Goal: Information Seeking & Learning: Check status

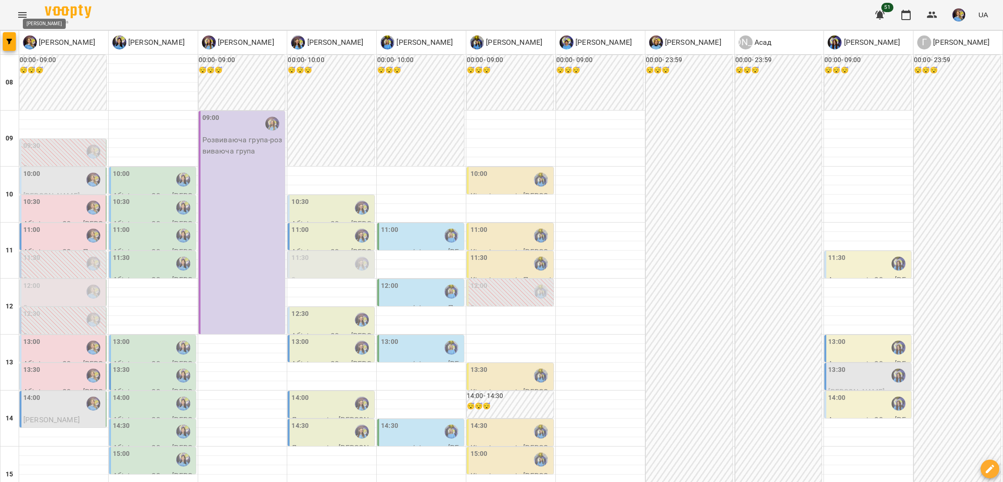
scroll to position [291, 0]
click at [20, 23] on button "Menu" at bounding box center [22, 15] width 22 height 22
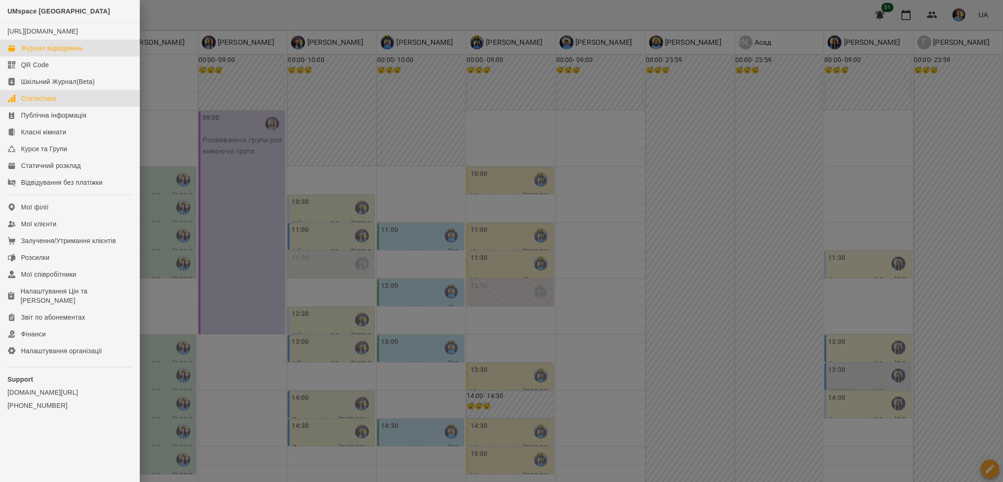
click at [59, 107] on link "Статистика" at bounding box center [69, 98] width 139 height 17
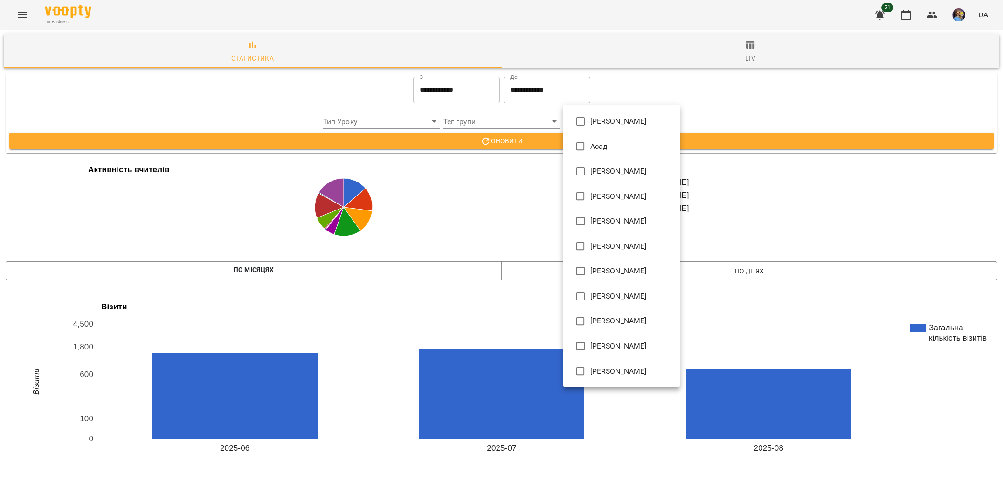
click at [606, 126] on span "[PERSON_NAME]" at bounding box center [618, 121] width 56 height 11
type input "**********"
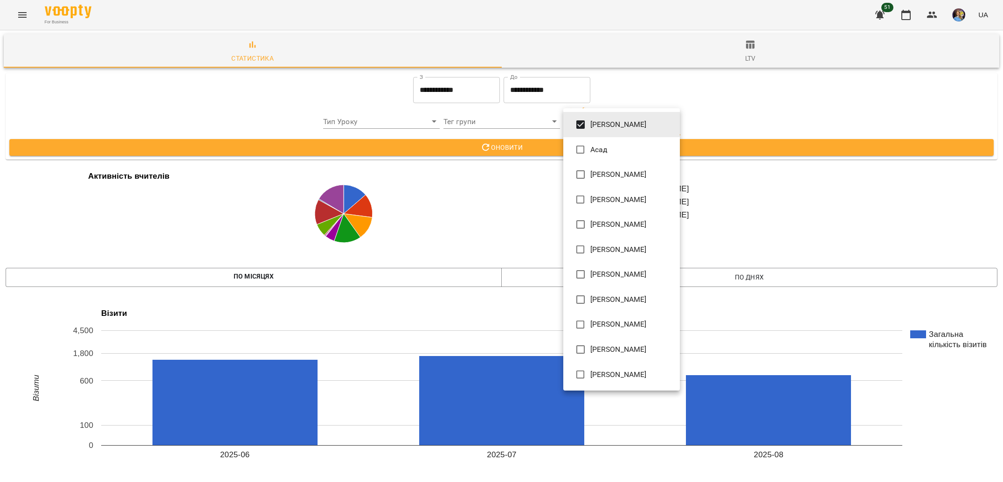
click at [506, 179] on div at bounding box center [501, 241] width 1003 height 482
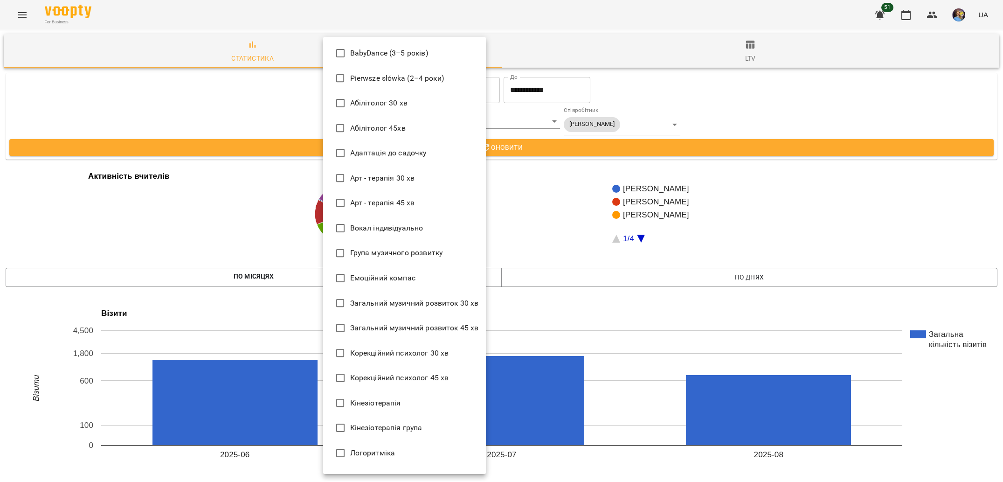
click at [543, 139] on div at bounding box center [501, 241] width 1003 height 482
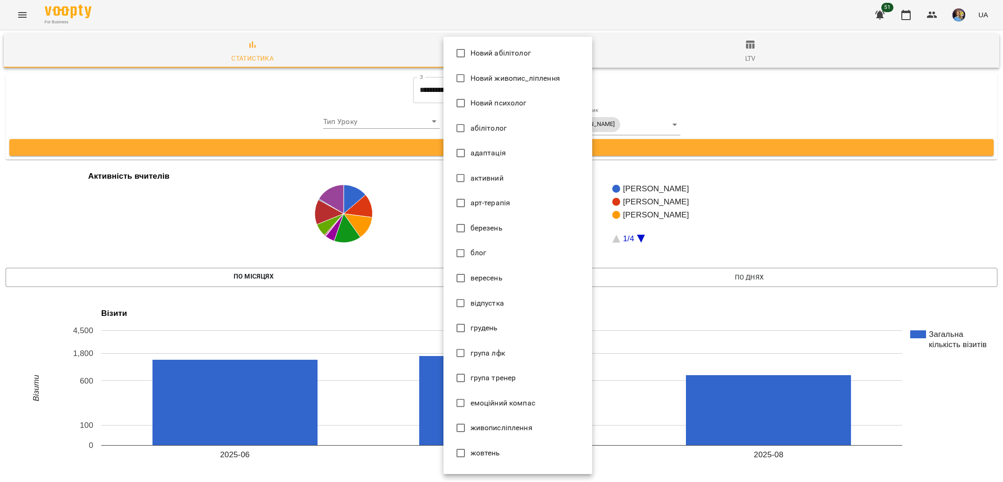
click at [399, 199] on div at bounding box center [501, 241] width 1003 height 482
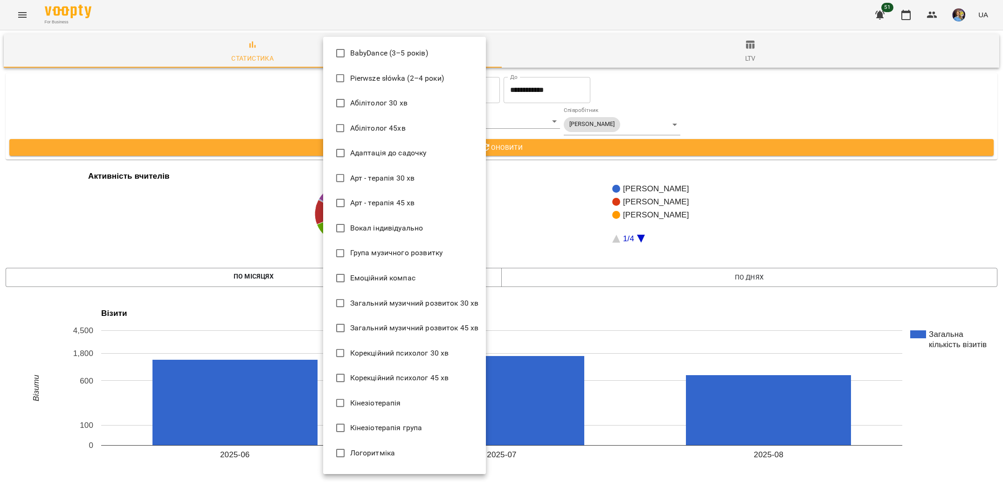
click at [574, 106] on div at bounding box center [501, 241] width 1003 height 482
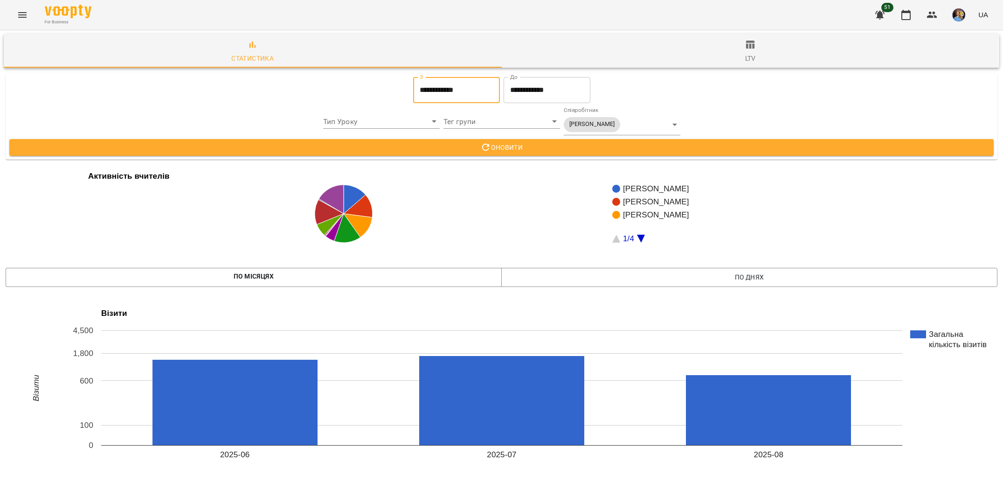
click at [465, 100] on input "**********" at bounding box center [456, 90] width 87 height 26
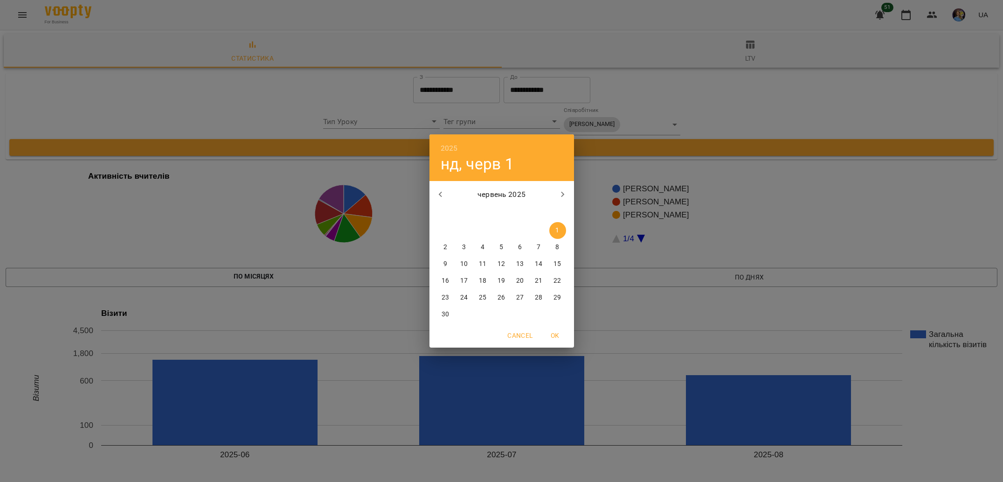
click at [554, 192] on button "button" at bounding box center [563, 194] width 22 height 22
click at [561, 198] on icon "button" at bounding box center [562, 194] width 11 height 11
click at [464, 267] on p "12" at bounding box center [463, 263] width 7 height 9
type input "**********"
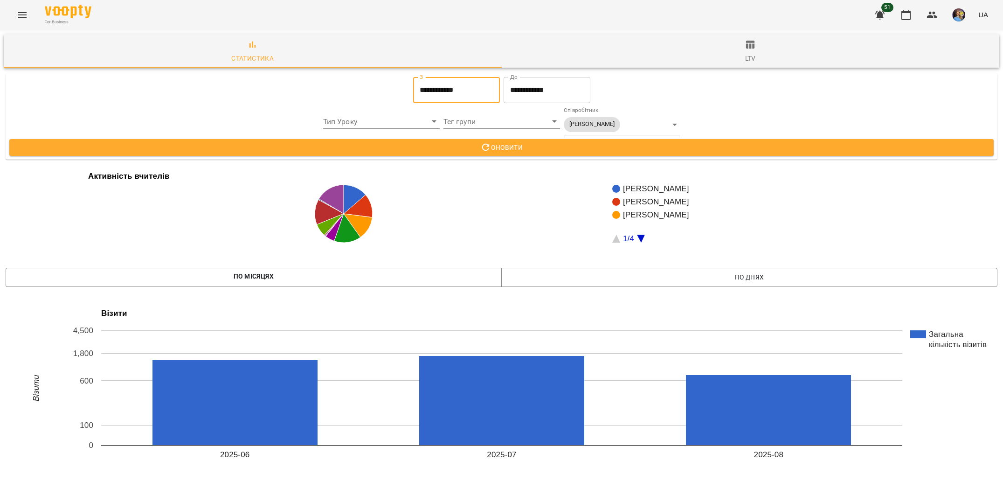
click at [537, 88] on input "**********" at bounding box center [547, 90] width 87 height 26
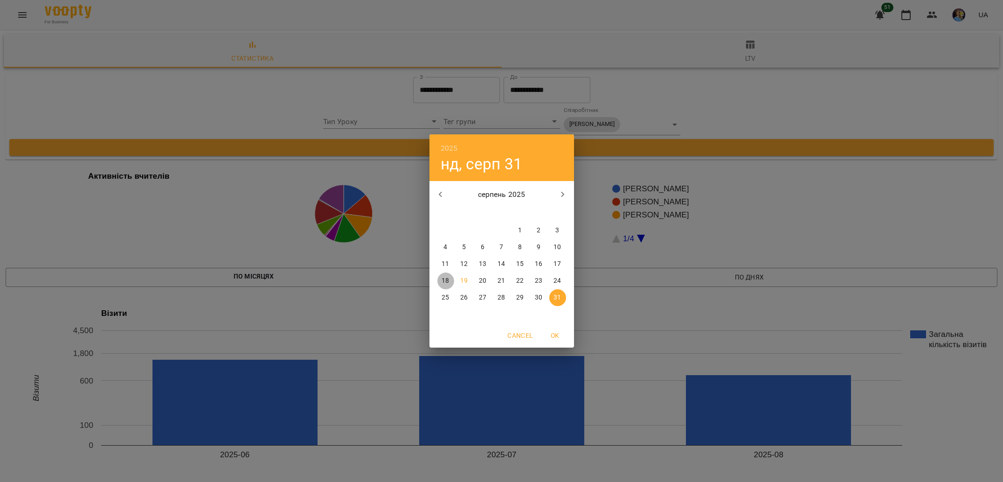
click at [445, 277] on p "18" at bounding box center [445, 280] width 7 height 9
type input "**********"
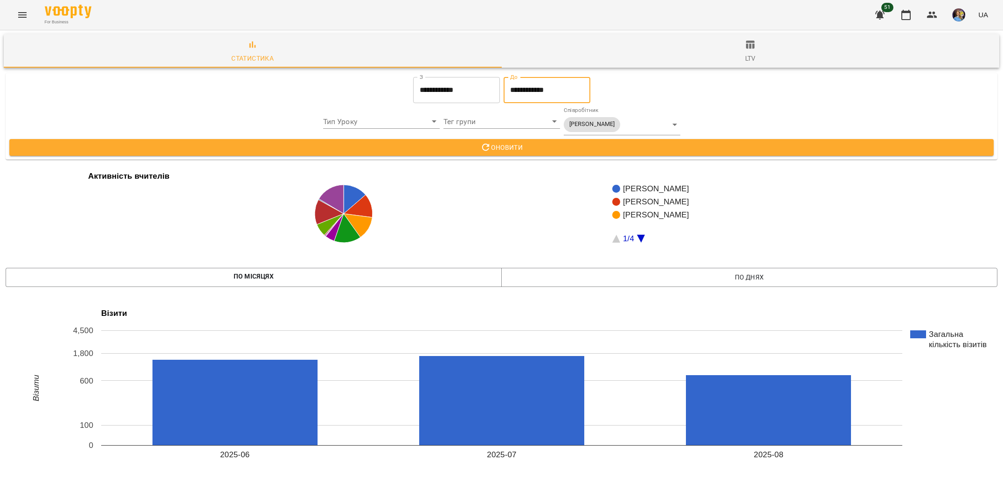
click at [620, 152] on span "Оновити" at bounding box center [502, 147] width 970 height 11
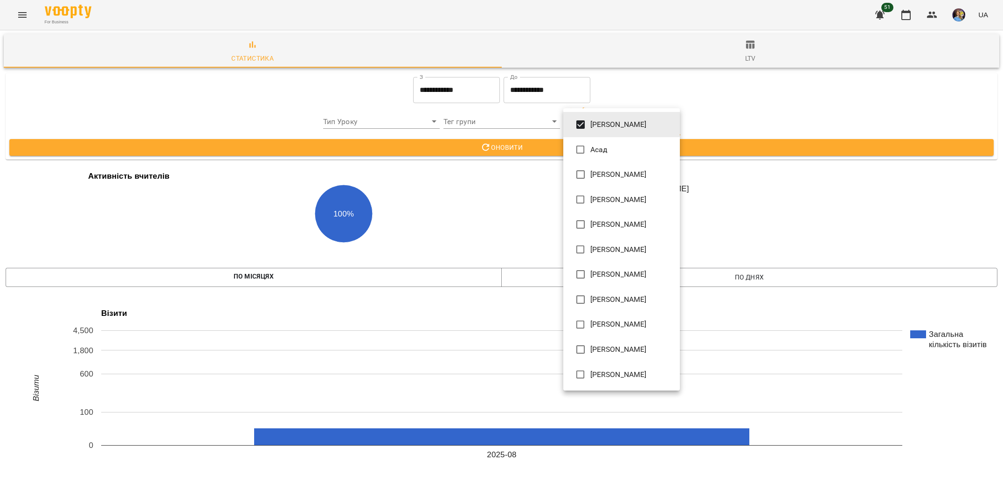
click at [601, 115] on li "[PERSON_NAME]" at bounding box center [621, 124] width 117 height 25
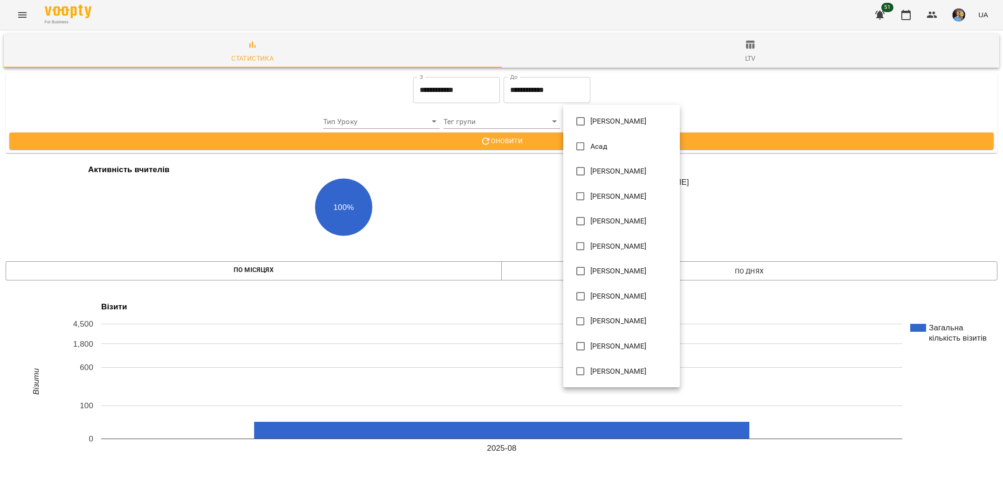
click at [593, 155] on li "Асад" at bounding box center [621, 146] width 117 height 25
type input "**********"
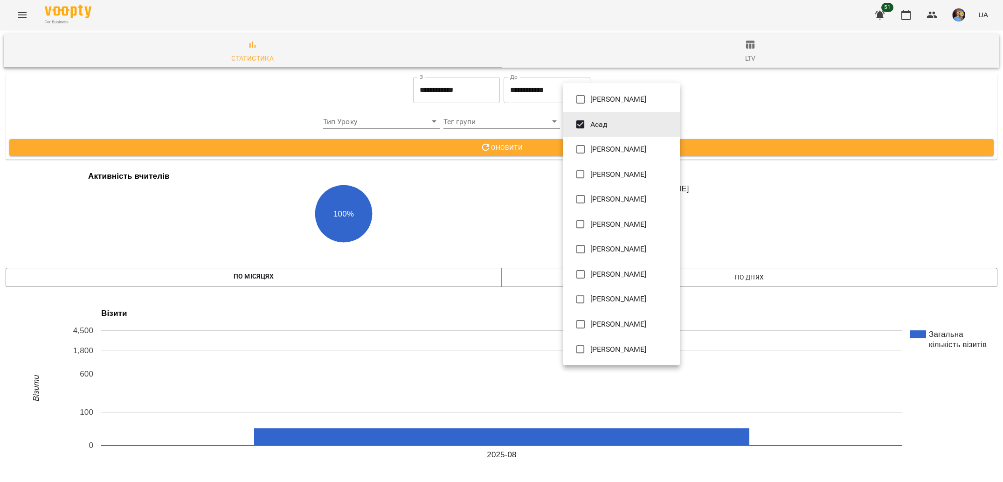
click at [514, 146] on div at bounding box center [501, 241] width 1003 height 482
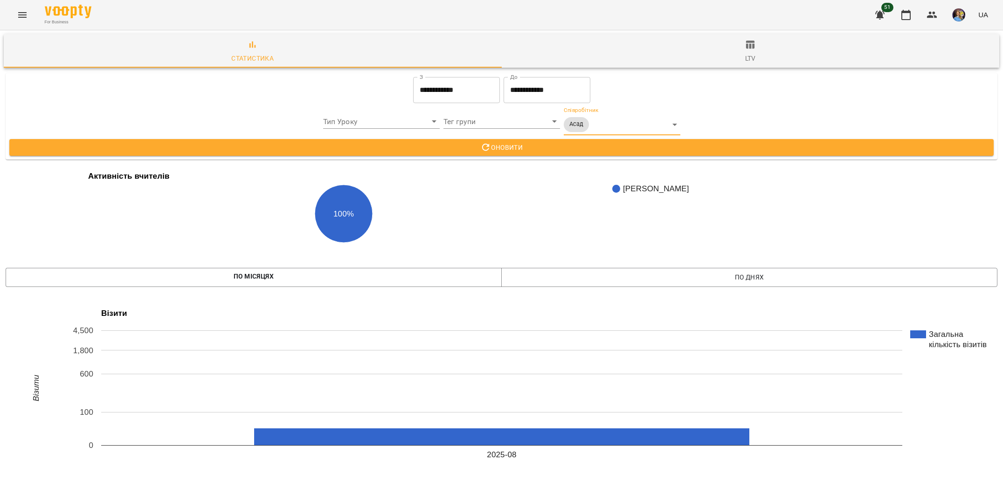
click at [514, 147] on div "[PERSON_NAME] Асад [PERSON_NAME] [PERSON_NAME] [PERSON_NAME] [PERSON_NAME] [PER…" at bounding box center [501, 241] width 1003 height 482
click at [514, 147] on span "Оновити" at bounding box center [502, 147] width 970 height 11
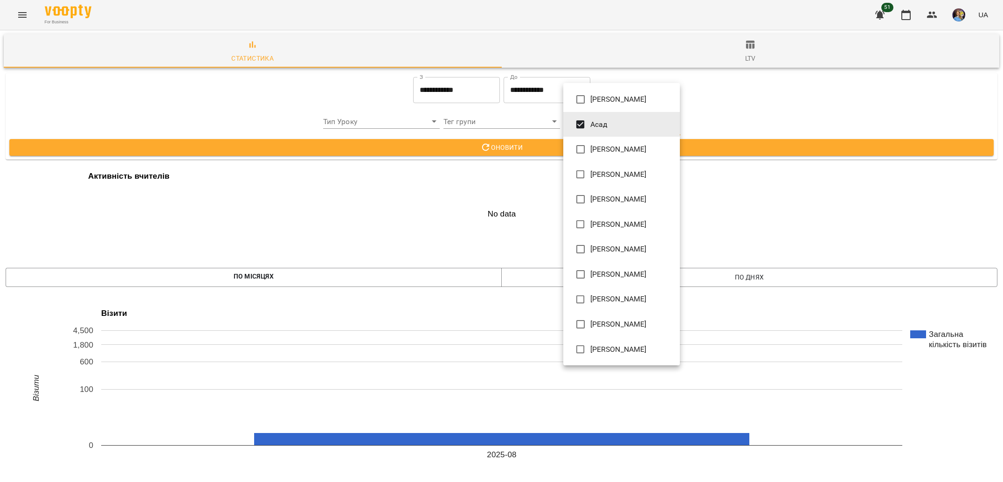
click at [608, 129] on li "Асад" at bounding box center [621, 124] width 117 height 25
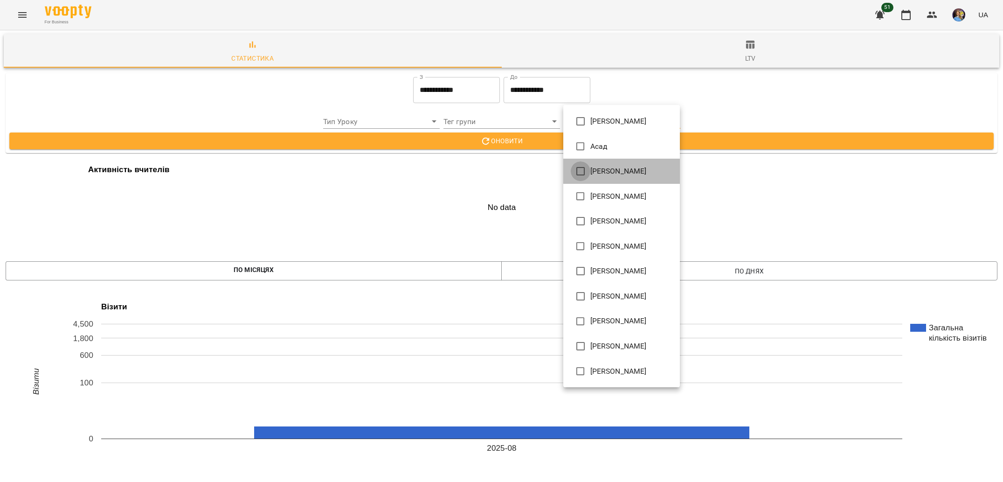
type input "**********"
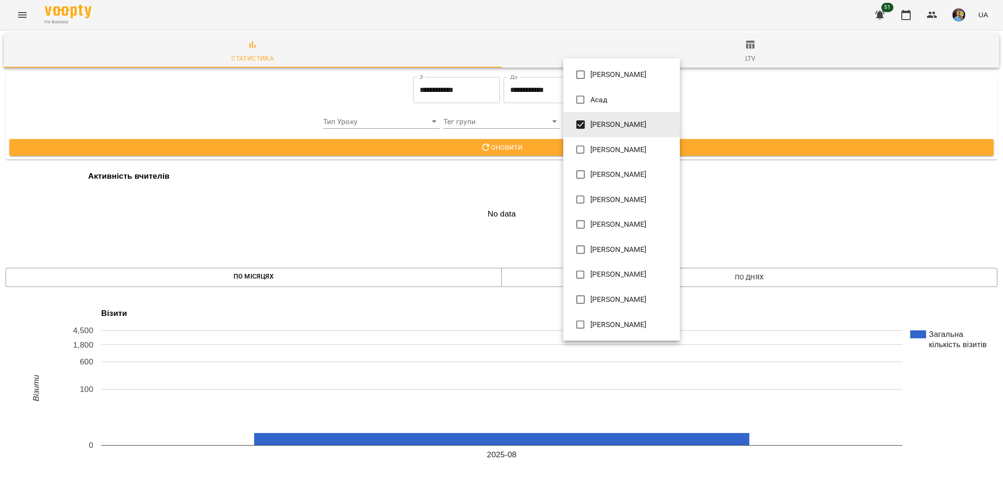
click at [527, 148] on div at bounding box center [501, 241] width 1003 height 482
click at [527, 148] on div "[PERSON_NAME] Асад [PERSON_NAME] [PERSON_NAME] [PERSON_NAME] [PERSON_NAME] [PER…" at bounding box center [501, 241] width 1003 height 482
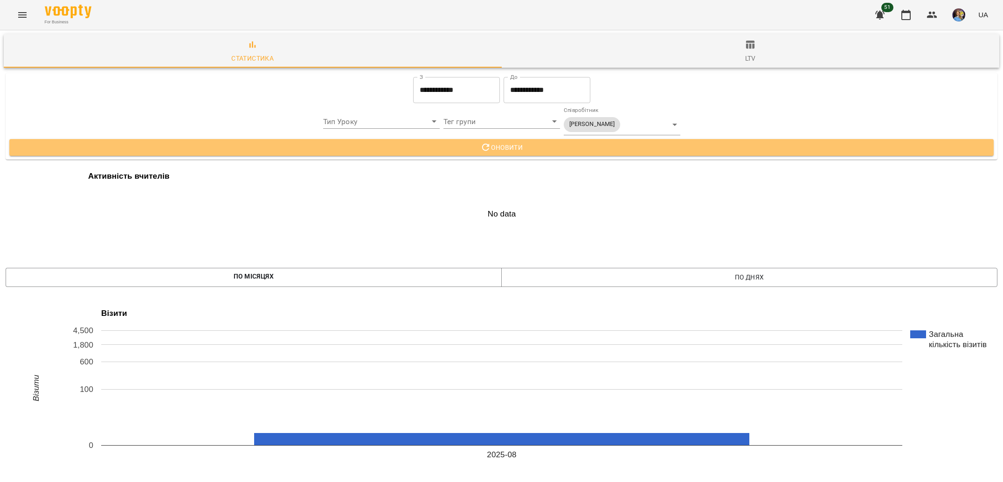
click at [527, 148] on span "Оновити" at bounding box center [502, 147] width 970 height 11
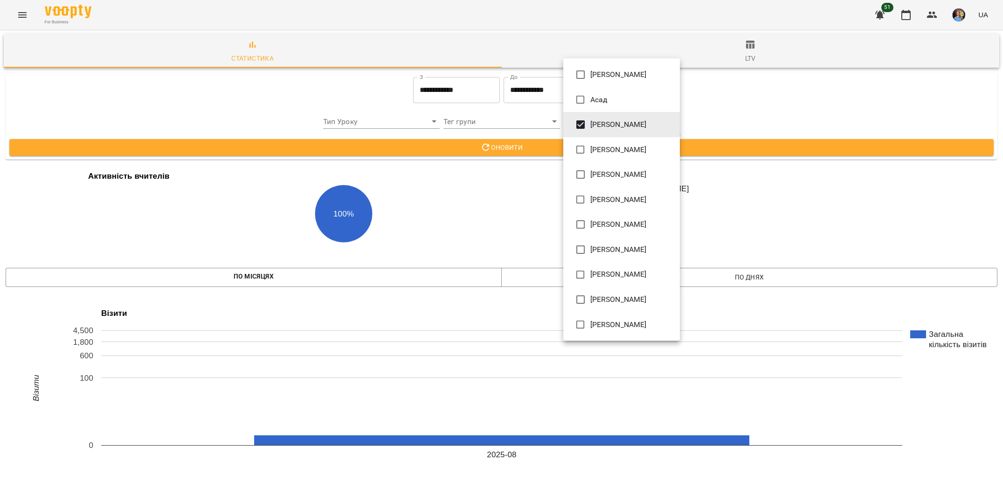
click at [635, 124] on span "[PERSON_NAME]" at bounding box center [618, 124] width 56 height 11
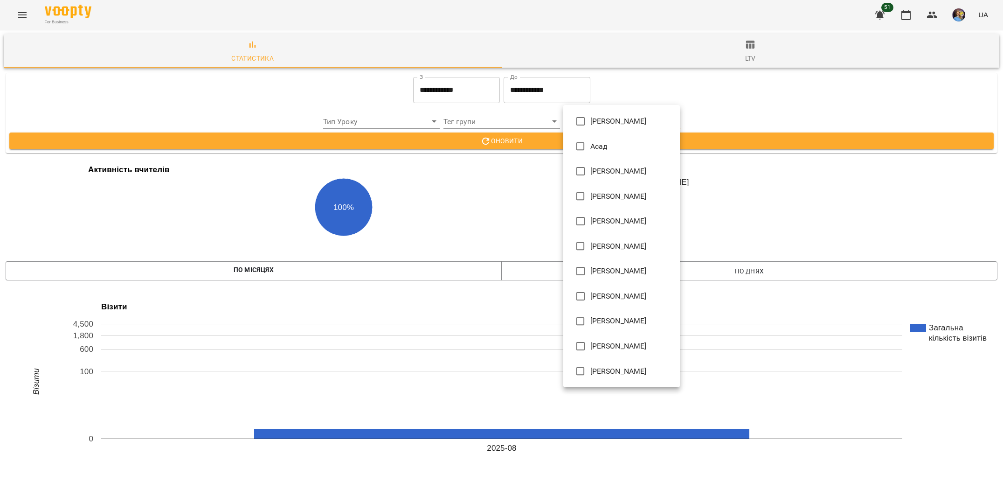
click at [604, 201] on span "[PERSON_NAME]" at bounding box center [618, 196] width 56 height 11
type input "**********"
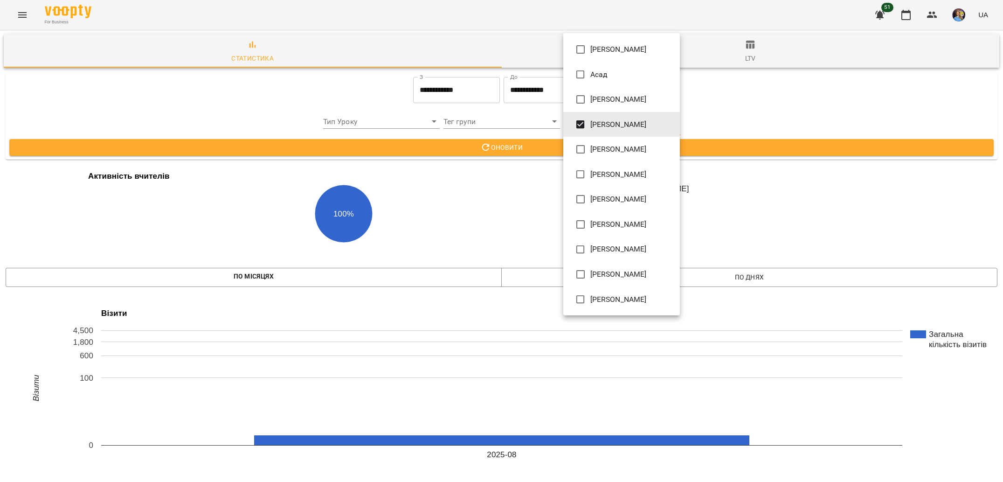
click at [527, 168] on div at bounding box center [501, 241] width 1003 height 482
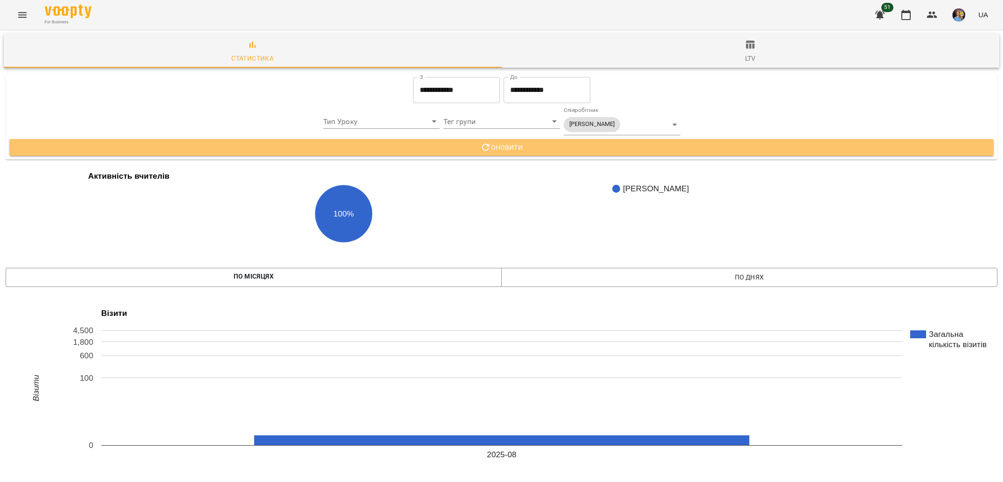
click at [489, 155] on button "Оновити" at bounding box center [501, 147] width 985 height 17
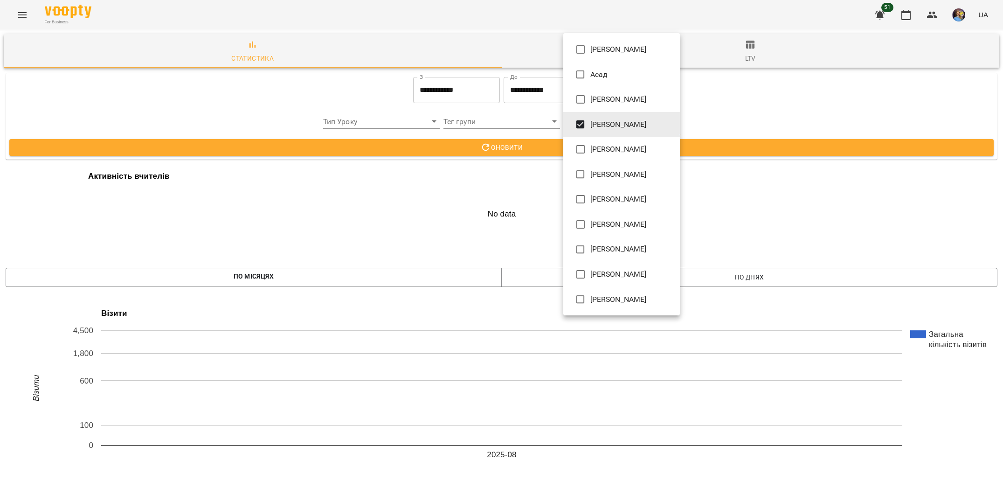
click at [606, 128] on span "[PERSON_NAME]" at bounding box center [618, 124] width 56 height 11
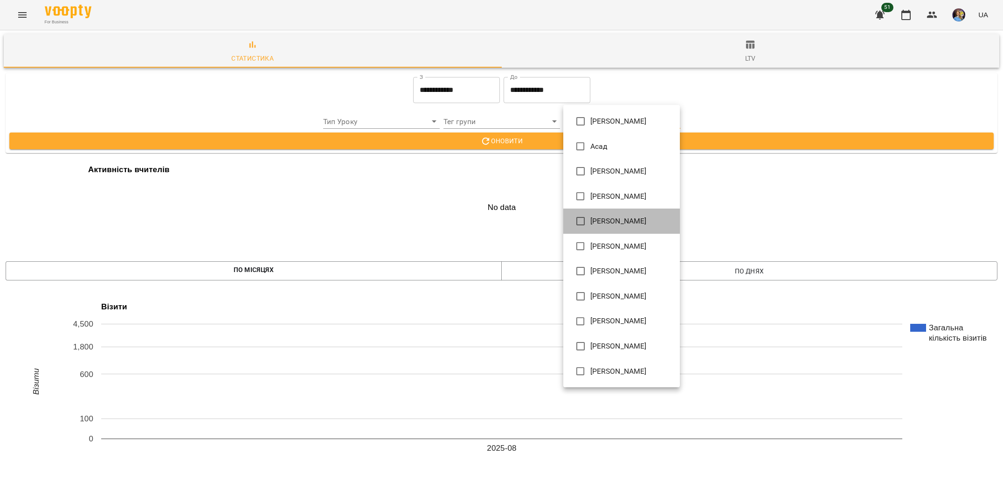
click at [601, 227] on li "[PERSON_NAME]" at bounding box center [621, 220] width 117 height 25
type input "**********"
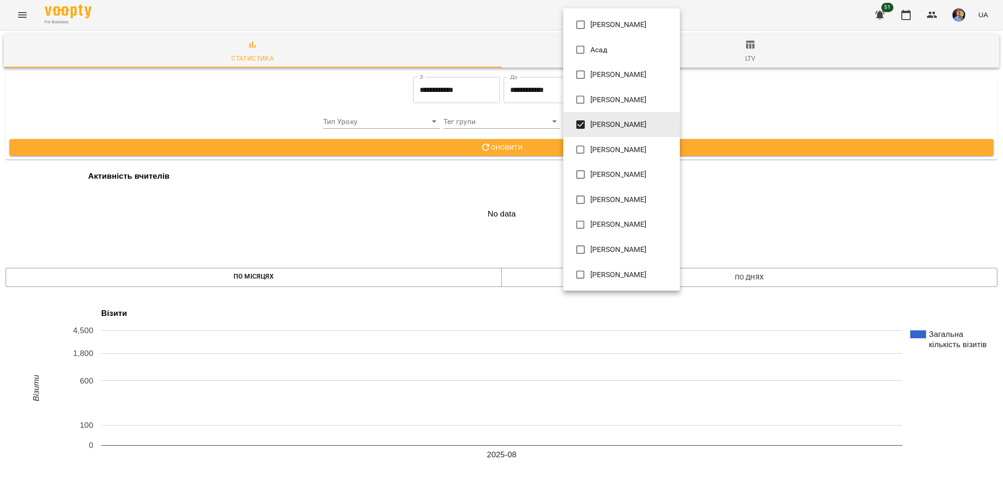
click at [476, 190] on div at bounding box center [501, 241] width 1003 height 482
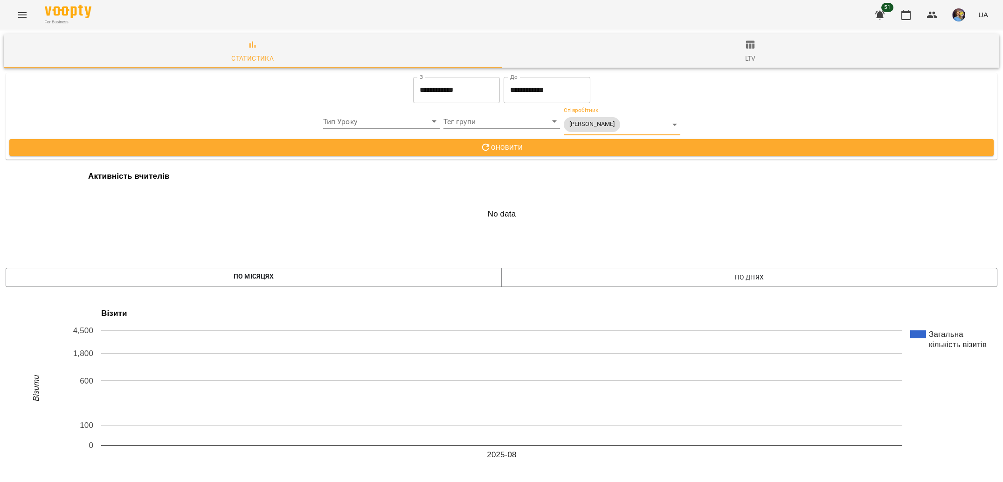
click at [534, 160] on div "**********" at bounding box center [501, 116] width 999 height 94
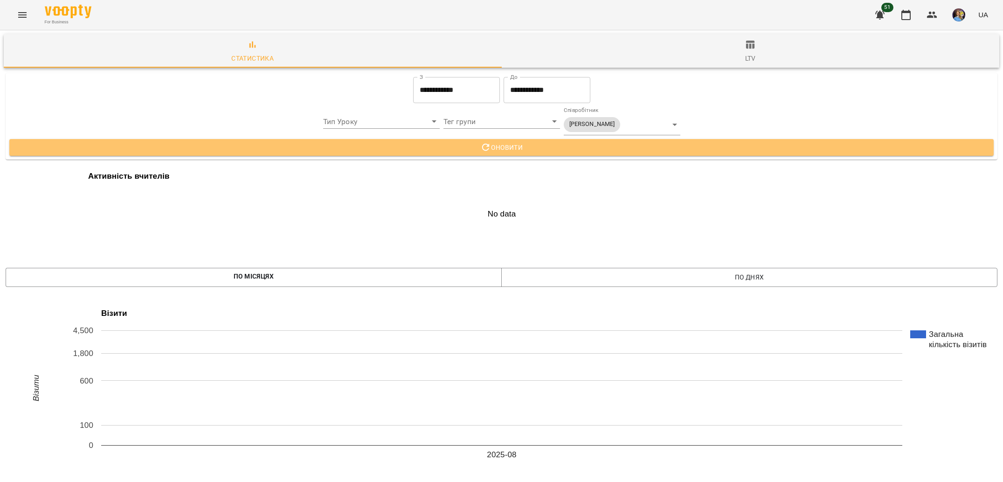
click at [507, 151] on span "Оновити" at bounding box center [502, 147] width 970 height 11
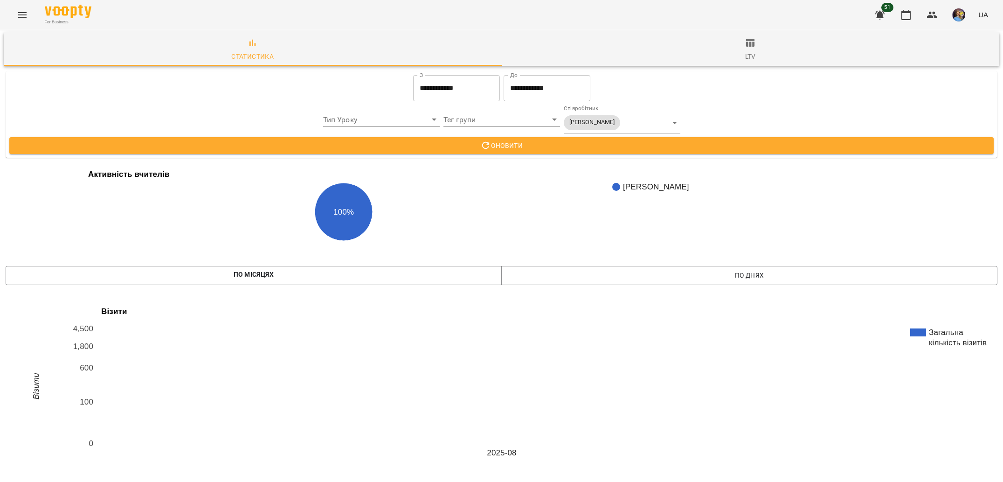
scroll to position [67, 0]
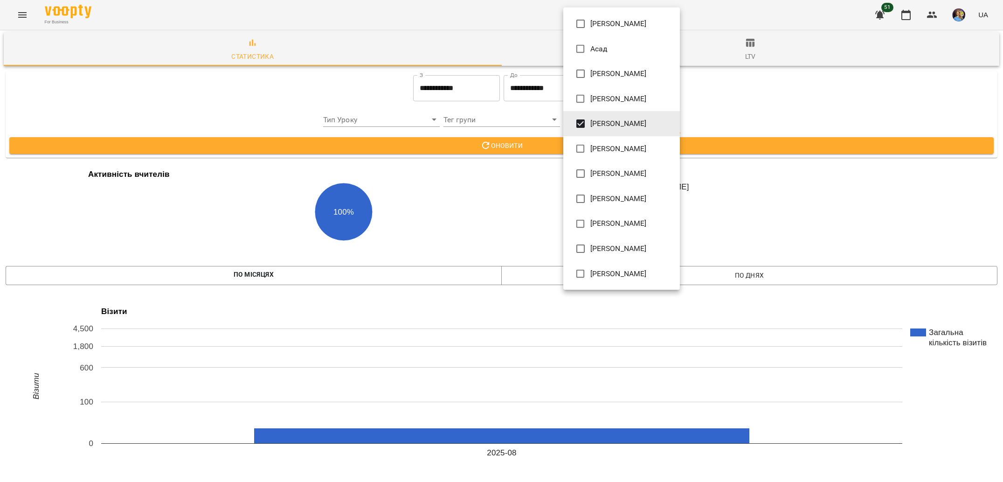
click at [610, 124] on span "[PERSON_NAME]" at bounding box center [618, 123] width 56 height 11
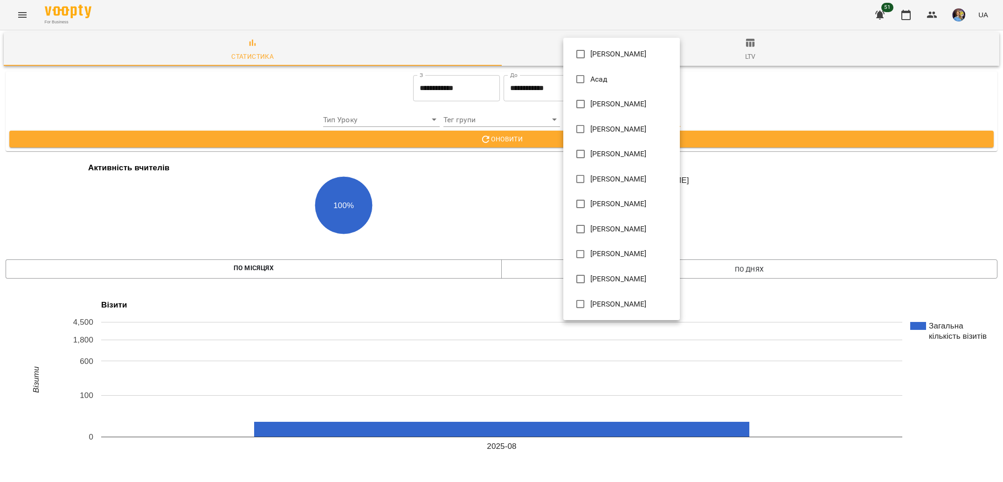
click at [590, 167] on li "[PERSON_NAME]" at bounding box center [621, 178] width 117 height 25
type input "**********"
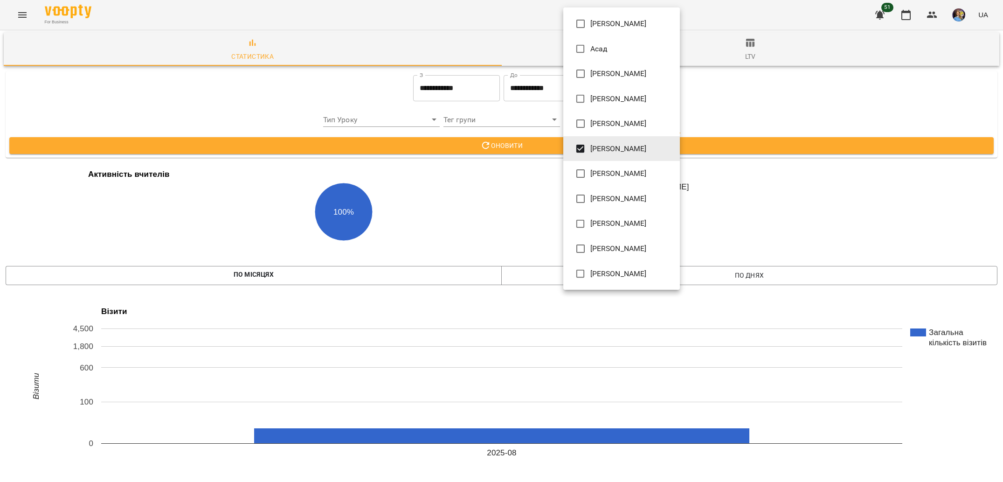
click at [498, 135] on div at bounding box center [501, 241] width 1003 height 482
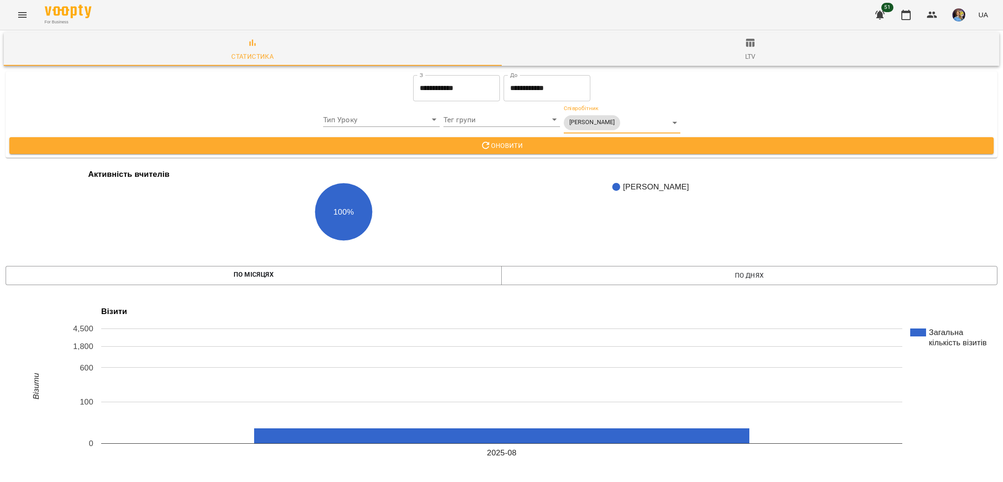
click at [527, 140] on span "Оновити" at bounding box center [502, 145] width 970 height 11
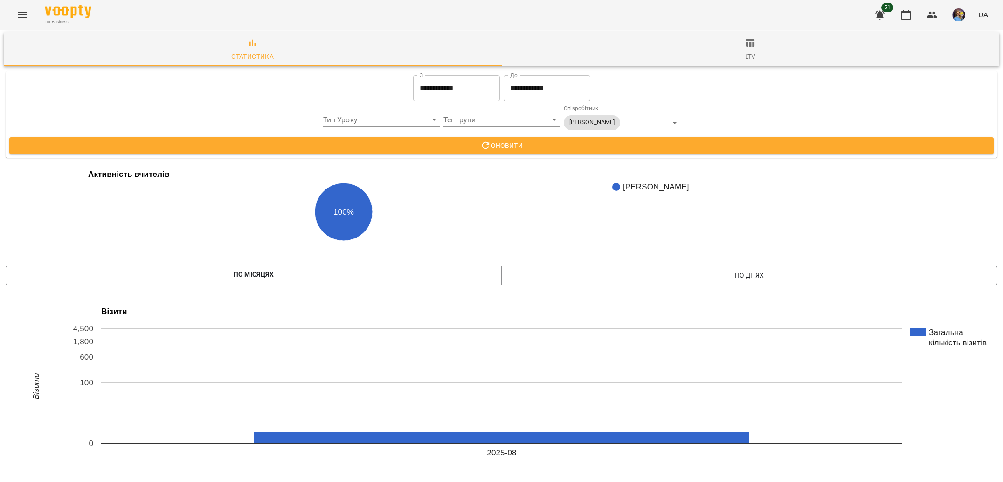
scroll to position [0, 0]
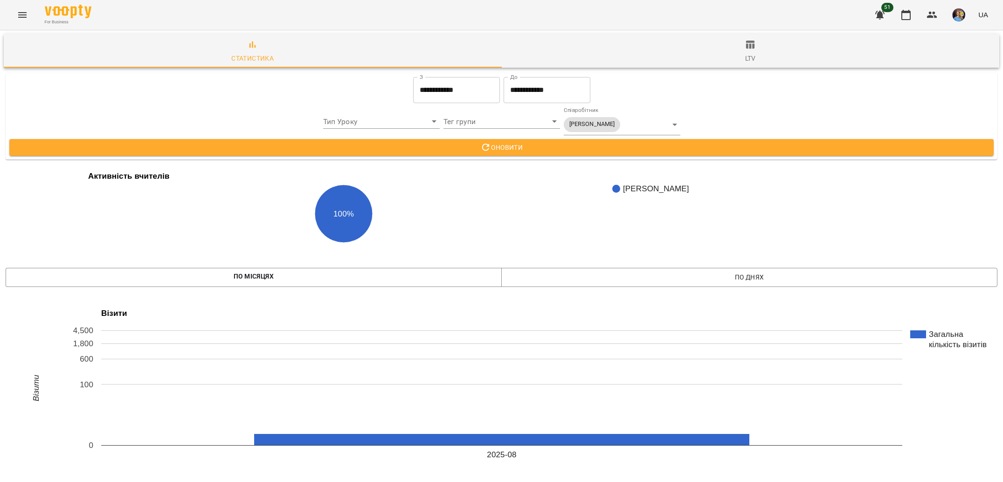
click at [626, 113] on div "**********" at bounding box center [622, 121] width 117 height 28
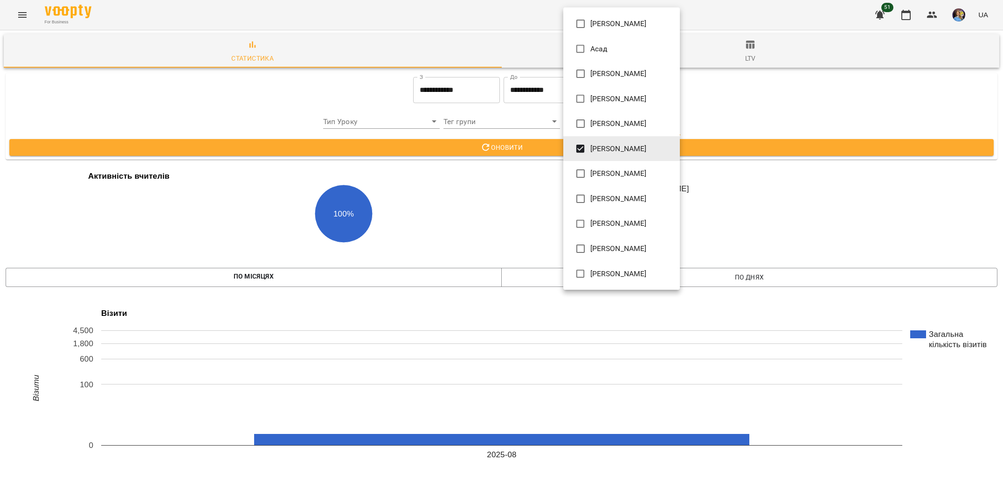
click at [625, 157] on li "[PERSON_NAME]" at bounding box center [621, 148] width 117 height 25
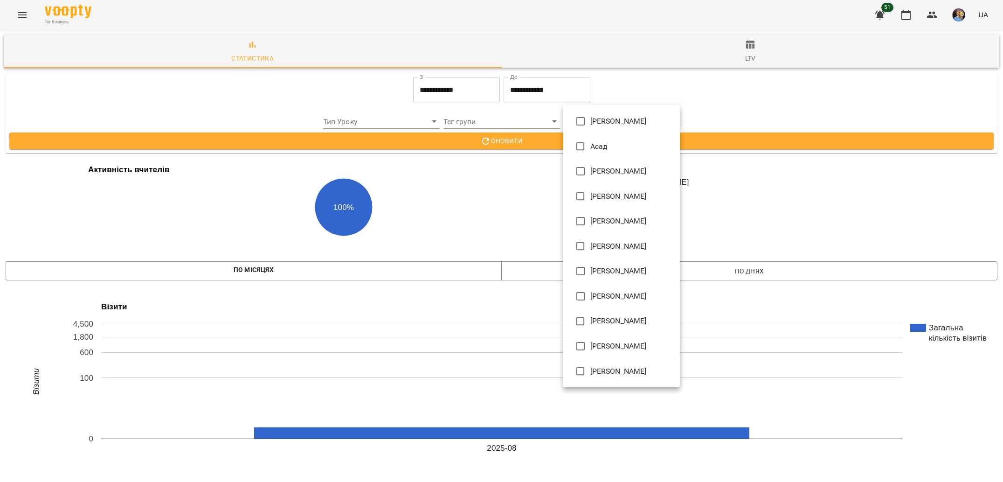
click at [625, 243] on span "[PERSON_NAME]" at bounding box center [618, 246] width 56 height 11
type input "**********"
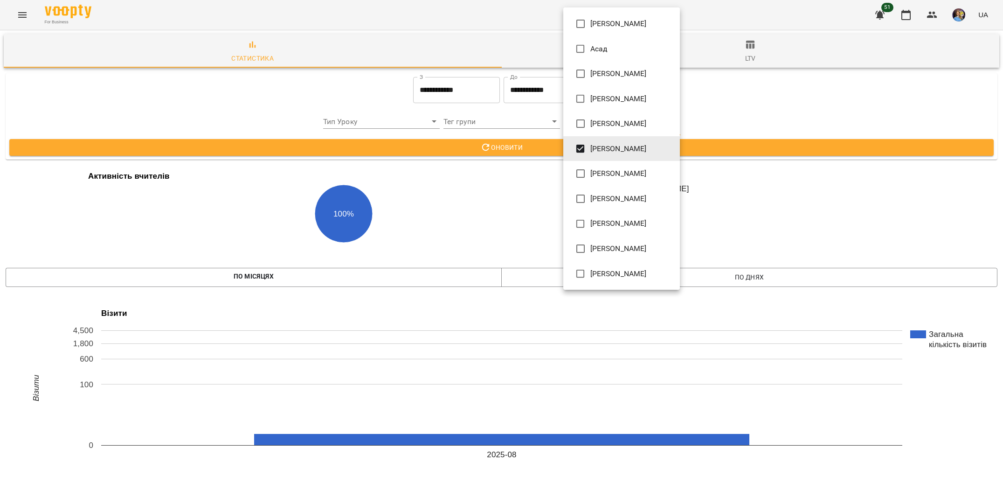
click at [619, 143] on span "[PERSON_NAME]" at bounding box center [618, 148] width 56 height 11
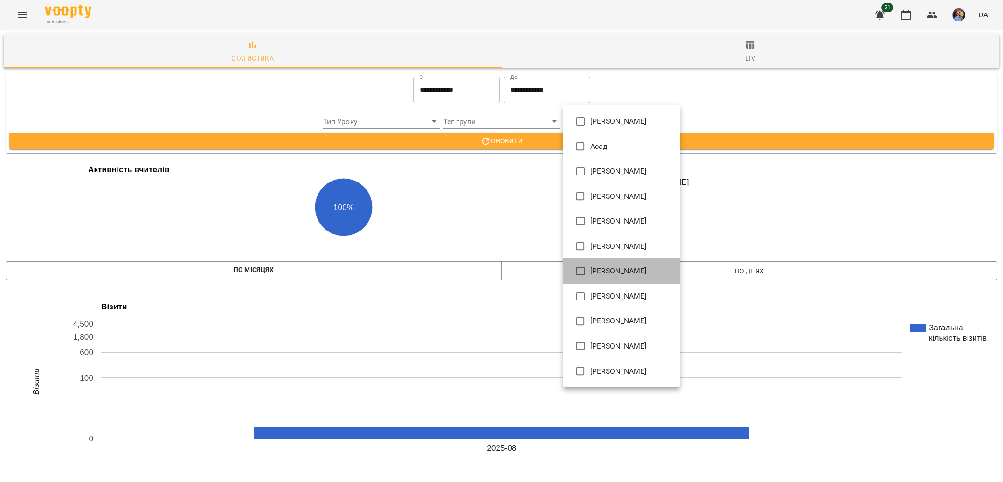
click at [609, 276] on span "[PERSON_NAME]" at bounding box center [618, 270] width 56 height 11
type input "**********"
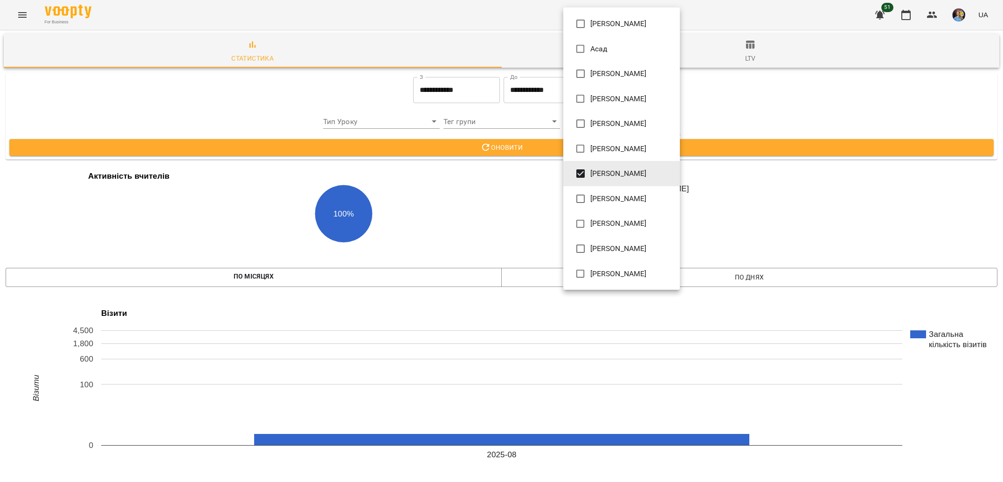
click at [498, 218] on div at bounding box center [501, 241] width 1003 height 482
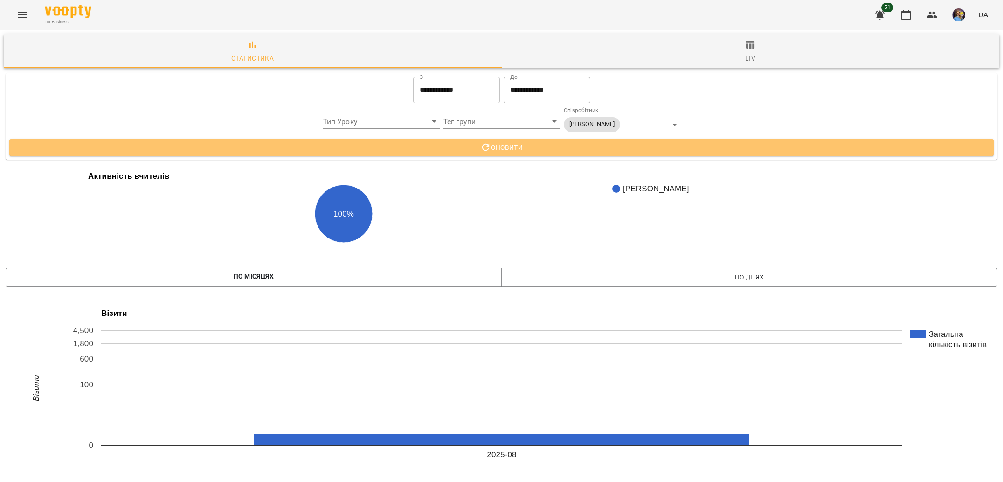
click at [564, 145] on span "Оновити" at bounding box center [502, 147] width 970 height 11
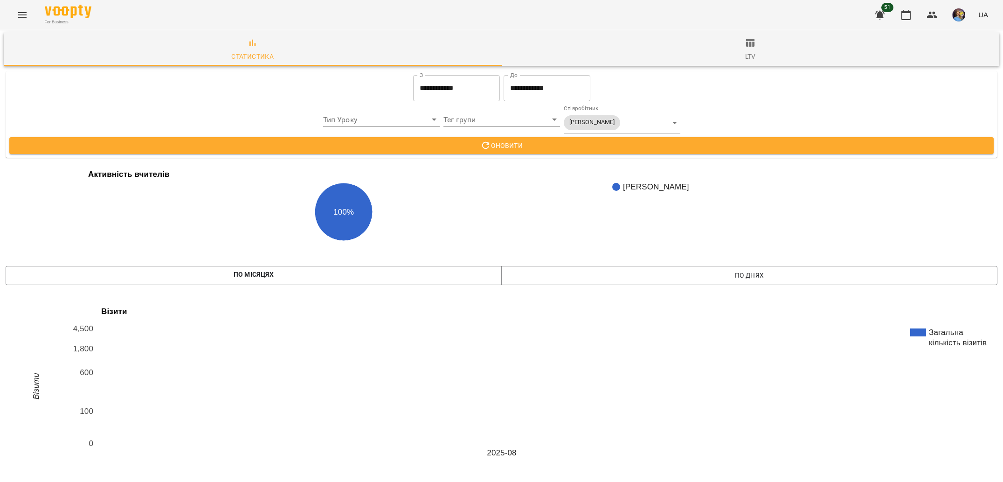
scroll to position [992, 0]
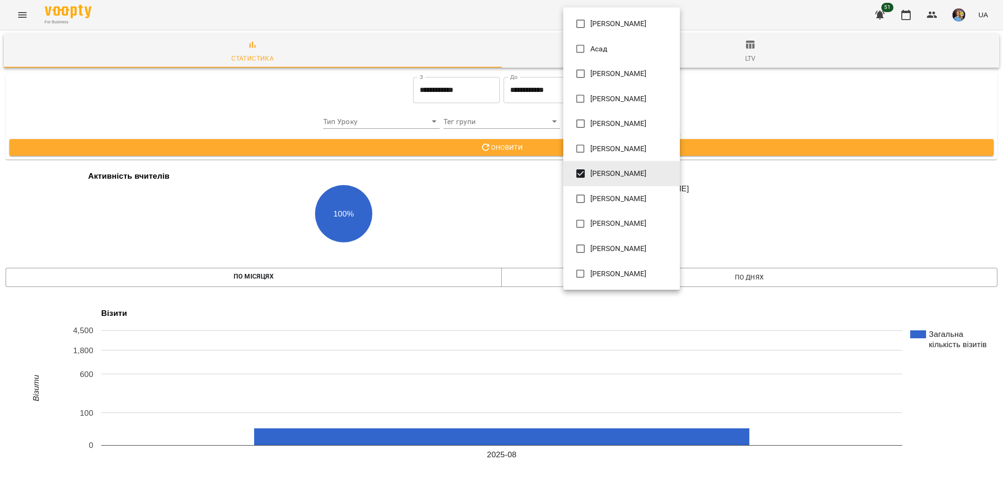
click at [601, 178] on span "[PERSON_NAME]" at bounding box center [618, 173] width 56 height 11
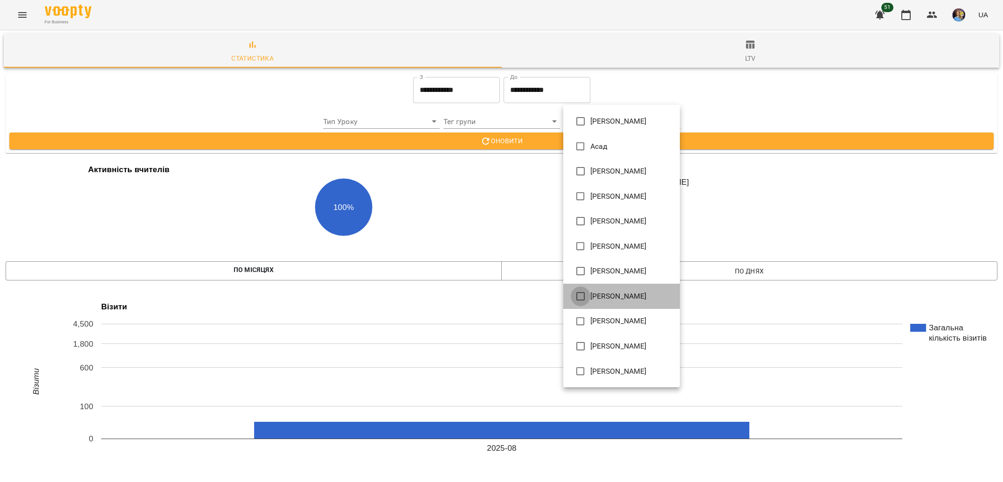
type input "**********"
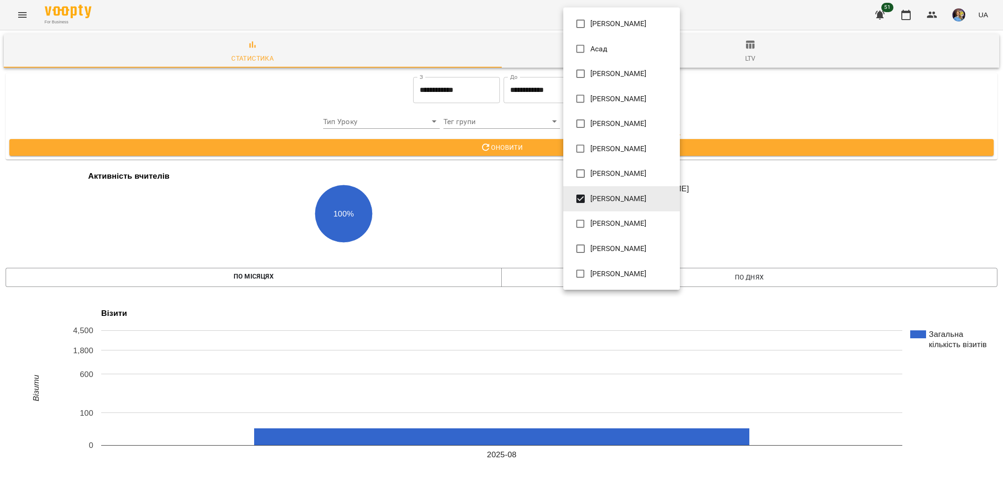
click at [519, 264] on div at bounding box center [501, 241] width 1003 height 482
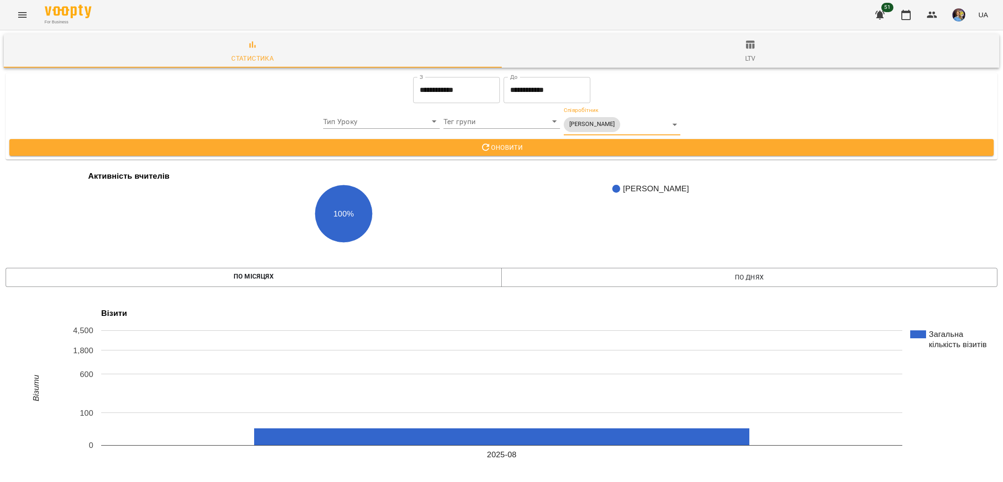
click at [575, 145] on span "Оновити" at bounding box center [502, 147] width 970 height 11
click at [604, 99] on div "**********" at bounding box center [501, 90] width 988 height 30
click at [604, 108] on div "**********" at bounding box center [622, 121] width 117 height 28
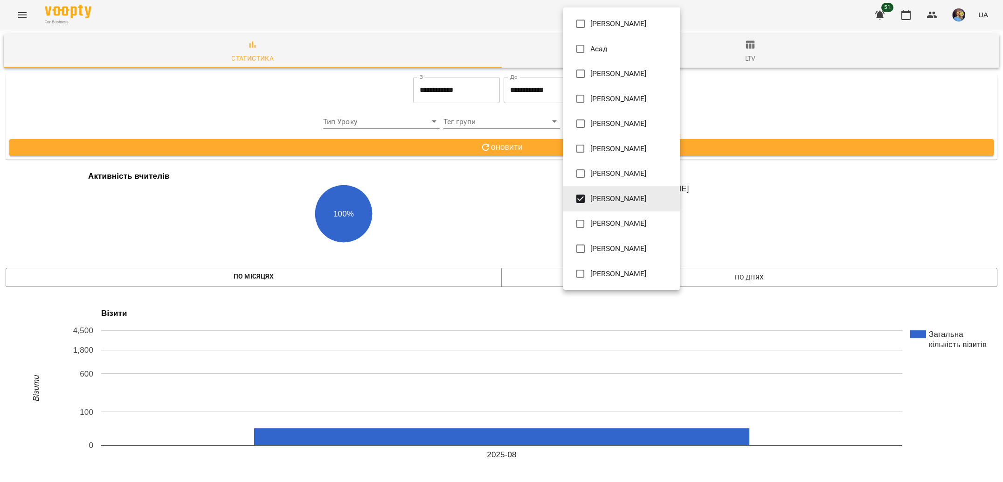
click at [626, 197] on span "[PERSON_NAME]" at bounding box center [618, 198] width 56 height 11
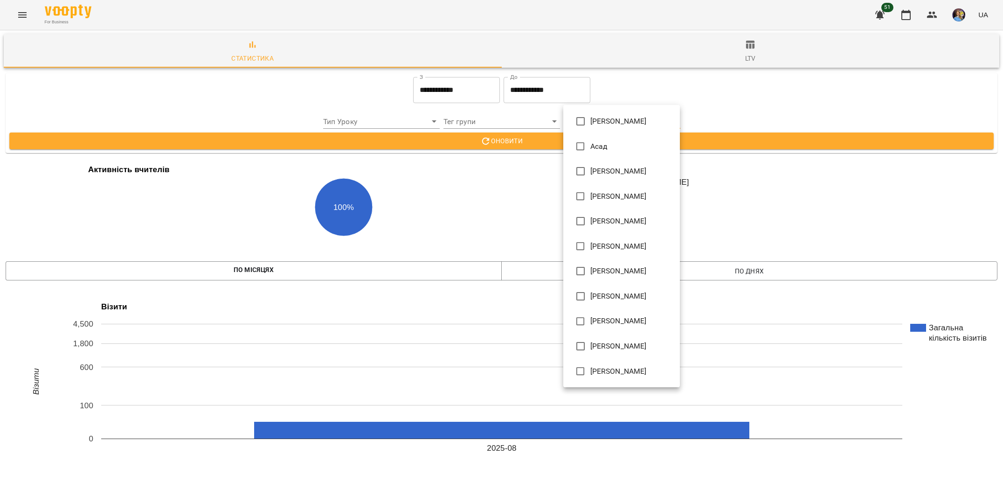
click at [646, 324] on span "[PERSON_NAME]" at bounding box center [618, 320] width 56 height 11
type input "**********"
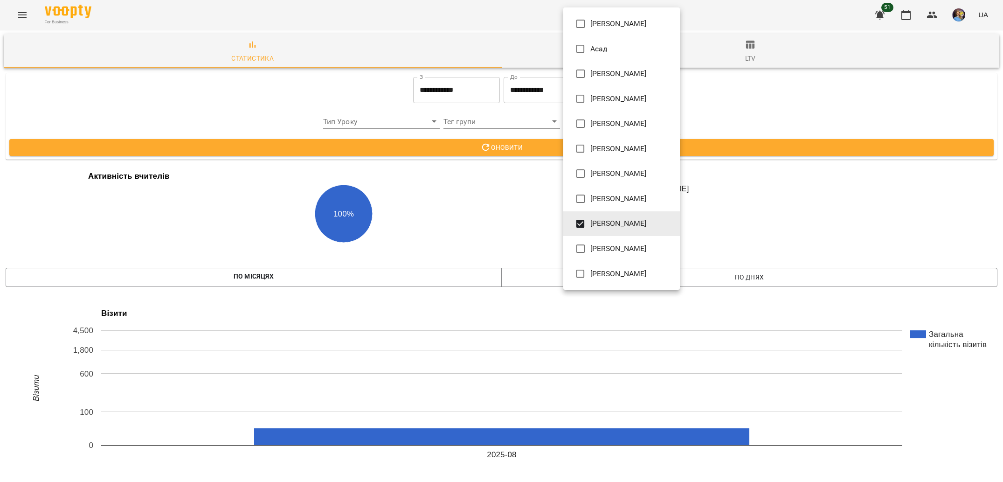
click at [492, 215] on div at bounding box center [501, 241] width 1003 height 482
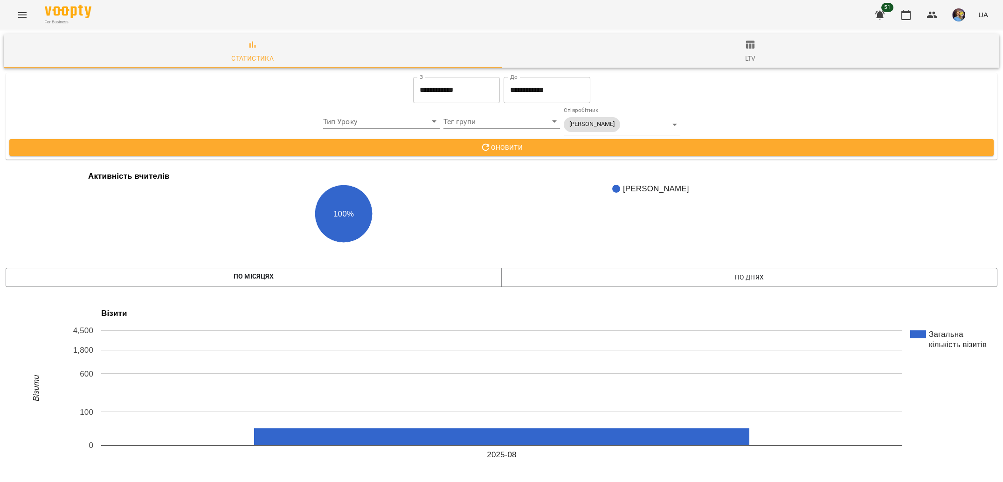
click at [566, 150] on span "Оновити" at bounding box center [502, 147] width 970 height 11
click at [565, 156] on div "Оновити" at bounding box center [501, 147] width 988 height 21
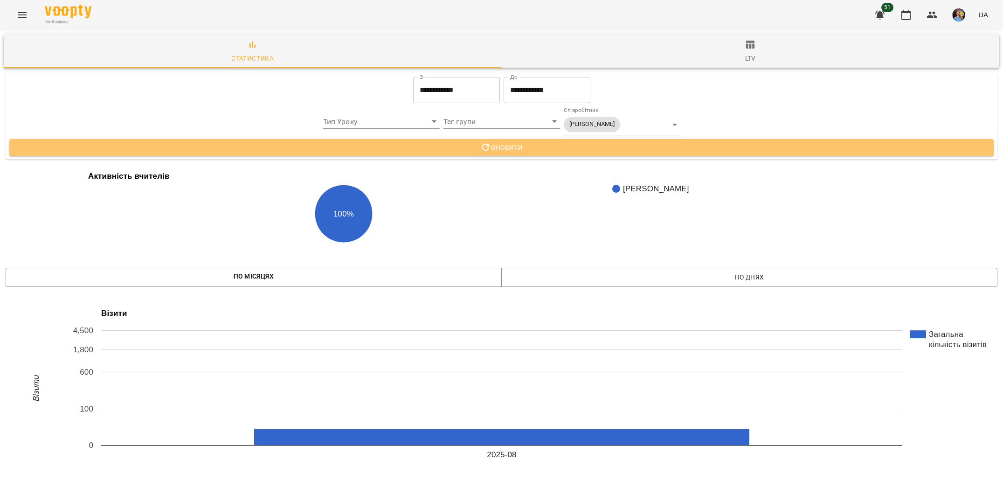
click at [554, 149] on span "Оновити" at bounding box center [502, 147] width 970 height 11
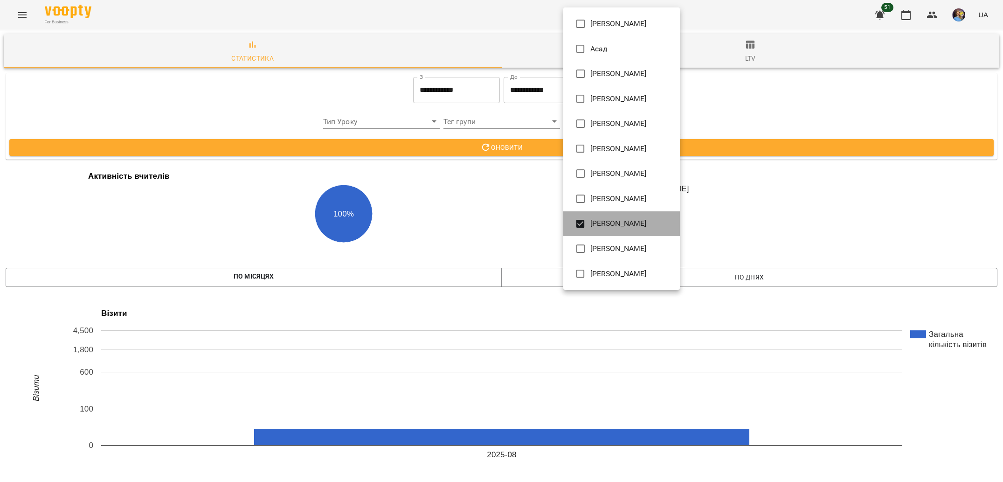
click at [616, 233] on li "[PERSON_NAME]" at bounding box center [621, 223] width 117 height 25
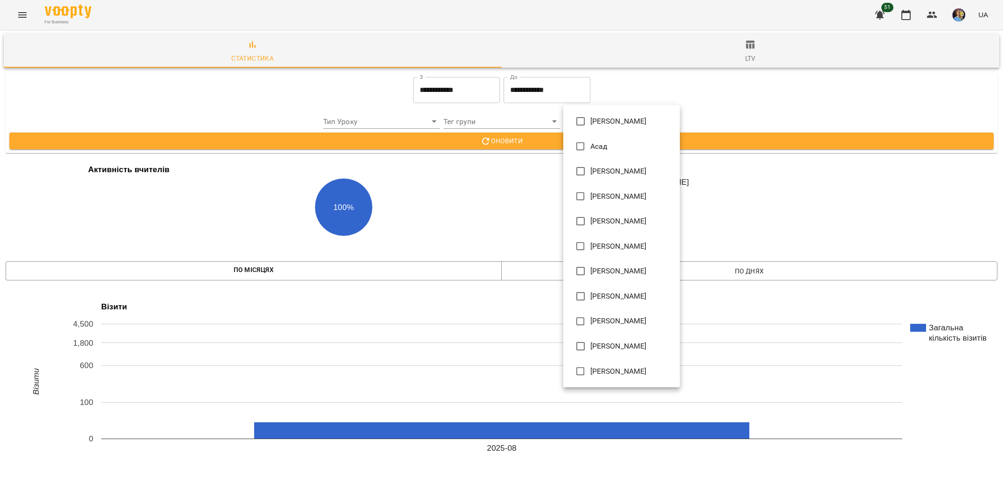
click at [664, 344] on li "[PERSON_NAME]" at bounding box center [621, 345] width 117 height 25
type input "**********"
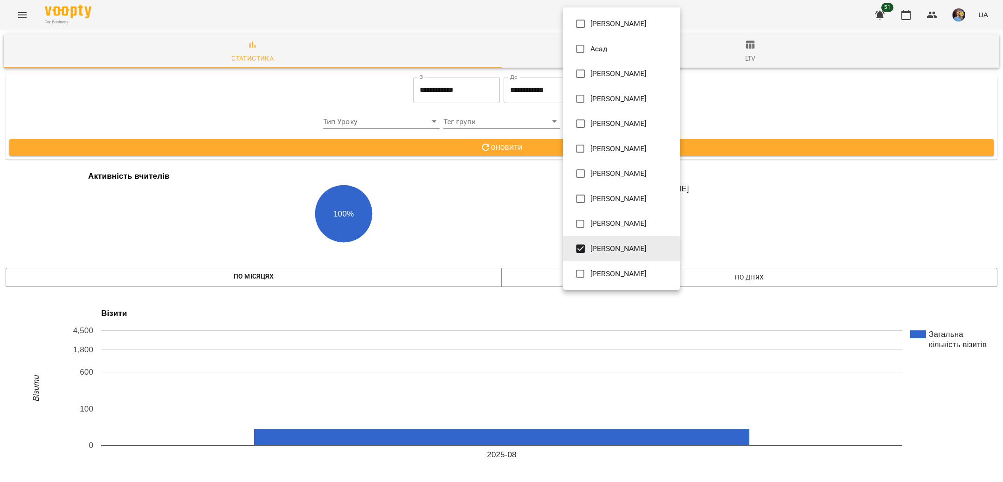
click at [355, 224] on div at bounding box center [501, 241] width 1003 height 482
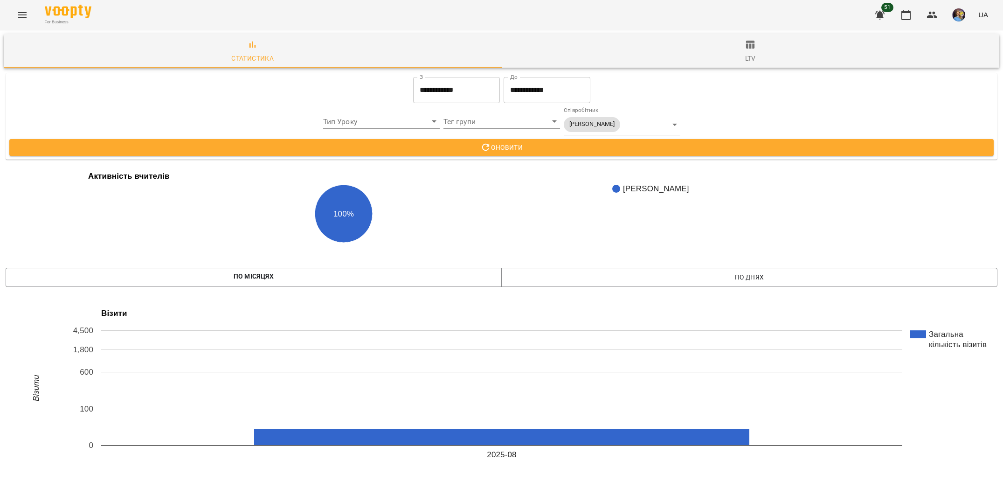
click at [503, 181] on rect "A chart." at bounding box center [502, 213] width 992 height 93
click at [501, 160] on div "**********" at bounding box center [501, 116] width 999 height 94
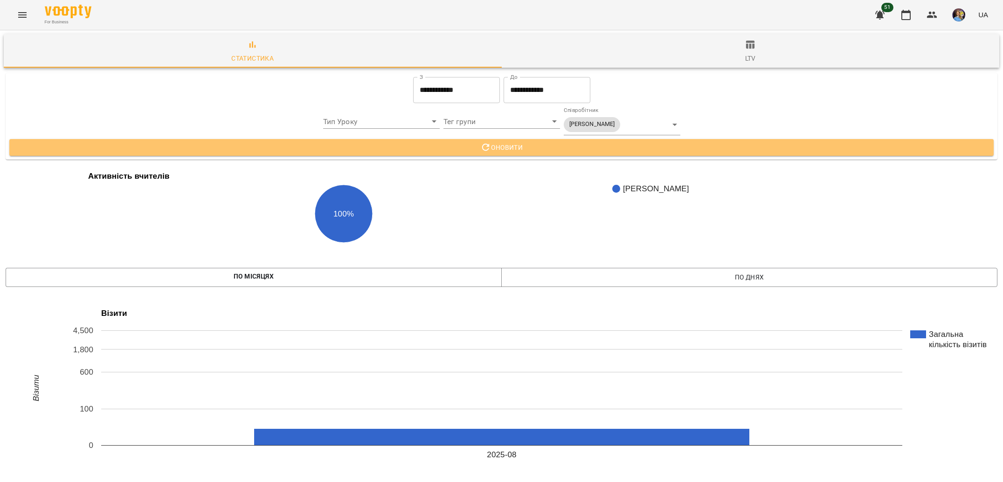
click at [498, 153] on button "Оновити" at bounding box center [501, 147] width 985 height 17
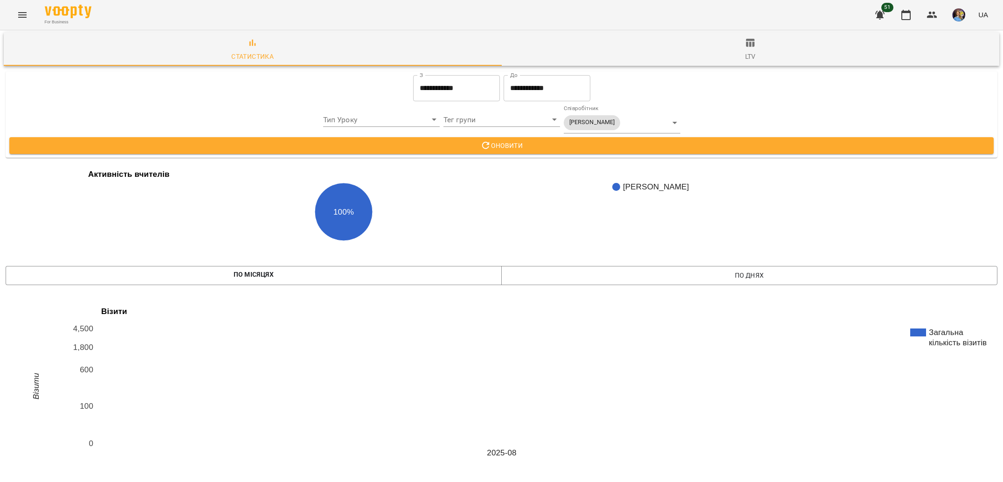
scroll to position [52, 0]
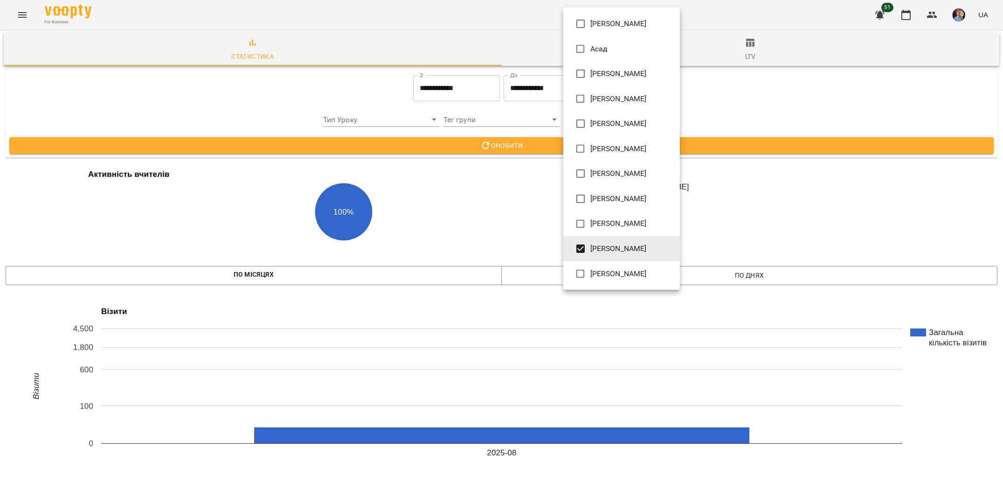
click at [434, 138] on div at bounding box center [501, 241] width 1003 height 482
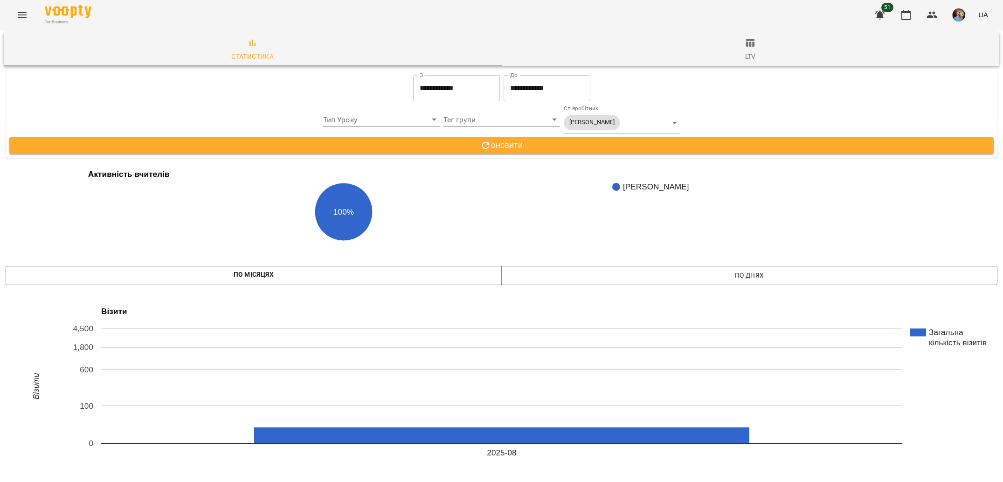
click at [366, 138] on div "[PERSON_NAME] Асад [PERSON_NAME] [PERSON_NAME] [PERSON_NAME] [PERSON_NAME] [PER…" at bounding box center [501, 241] width 1003 height 482
click at [629, 135] on div "Оновити" at bounding box center [501, 145] width 988 height 21
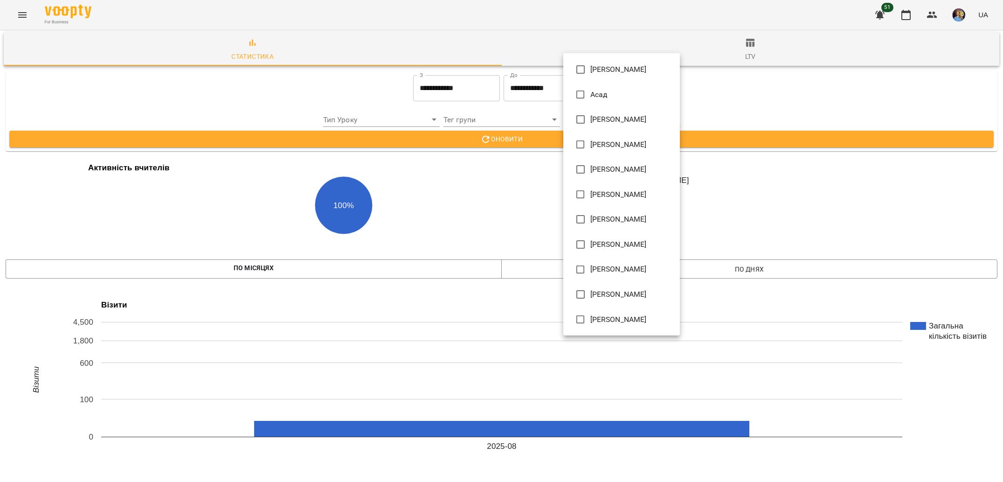
click at [541, 231] on div at bounding box center [501, 241] width 1003 height 482
click at [613, 322] on span "[PERSON_NAME]" at bounding box center [618, 319] width 56 height 11
type input "**********"
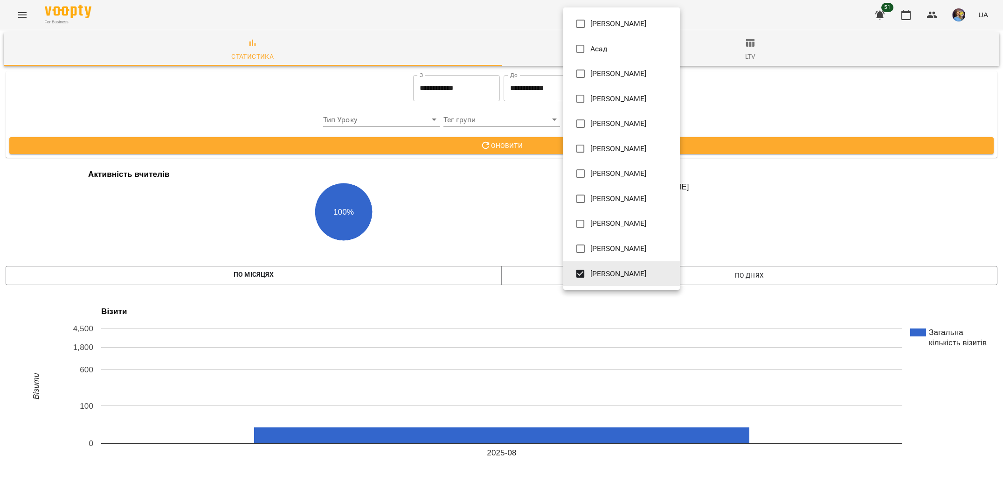
click at [519, 215] on div at bounding box center [501, 241] width 1003 height 482
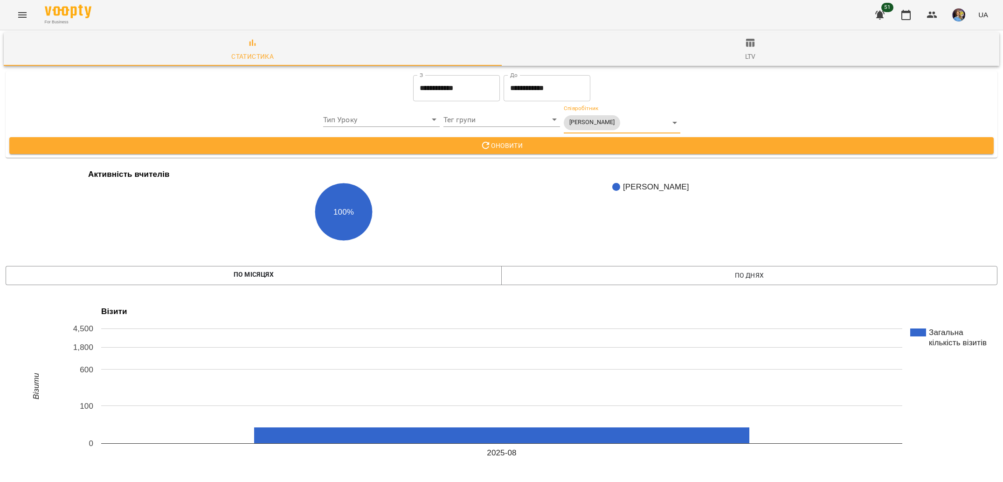
click at [561, 140] on span "Оновити" at bounding box center [502, 145] width 970 height 11
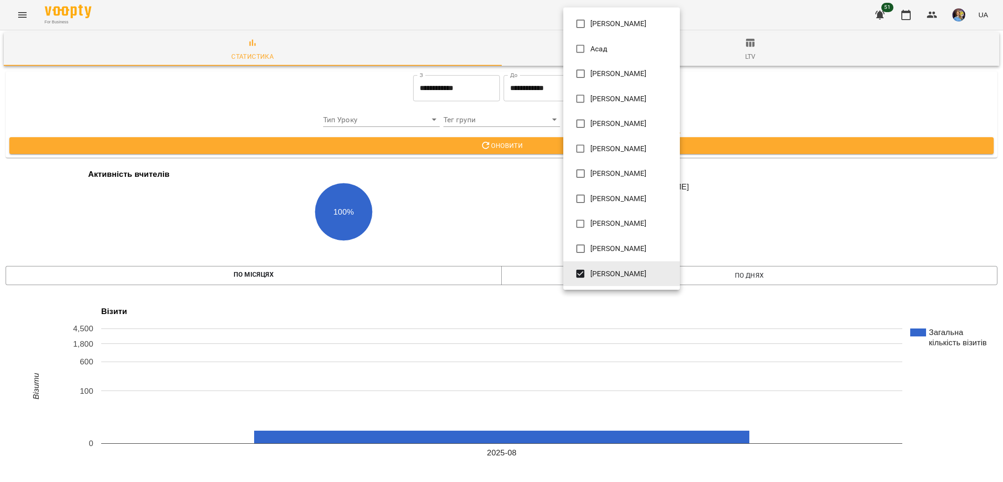
click at [623, 263] on li "[PERSON_NAME]" at bounding box center [621, 273] width 117 height 25
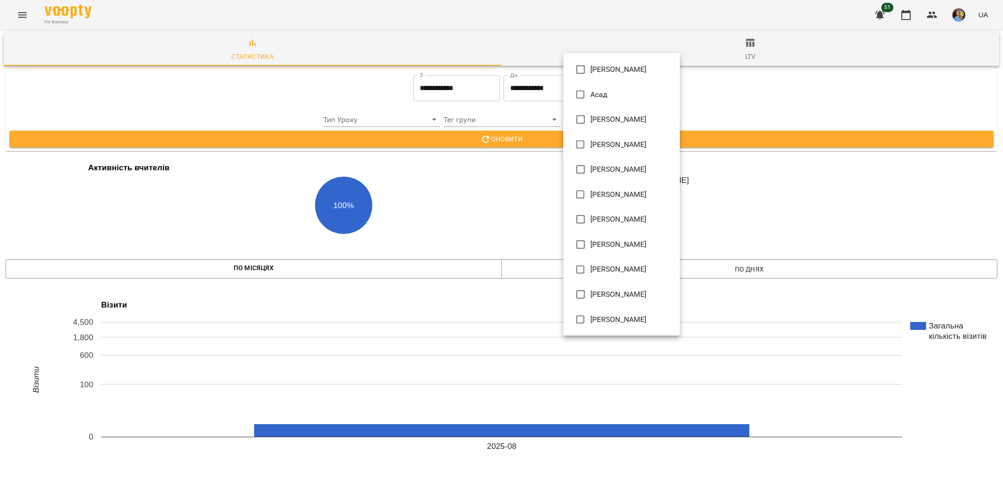
click at [647, 274] on span "[PERSON_NAME]" at bounding box center [618, 269] width 56 height 11
type input "**********"
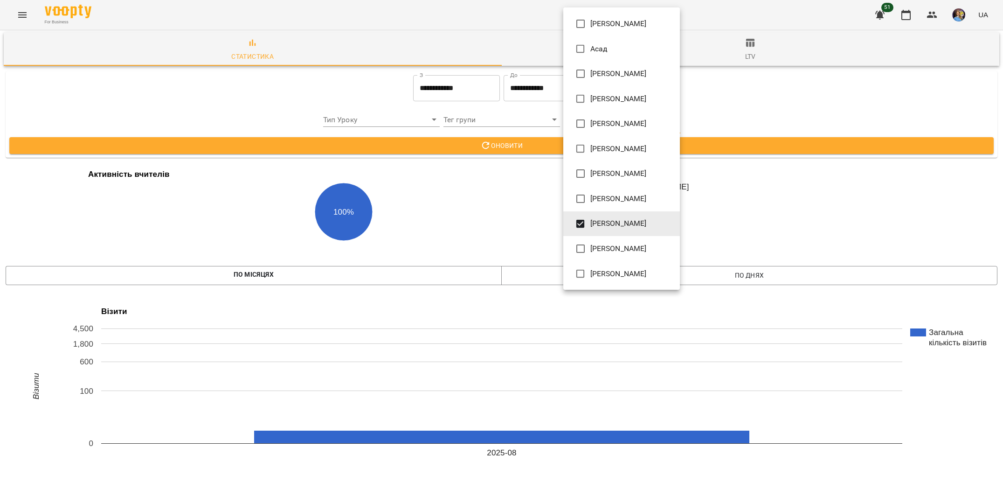
click at [491, 174] on div at bounding box center [501, 241] width 1003 height 482
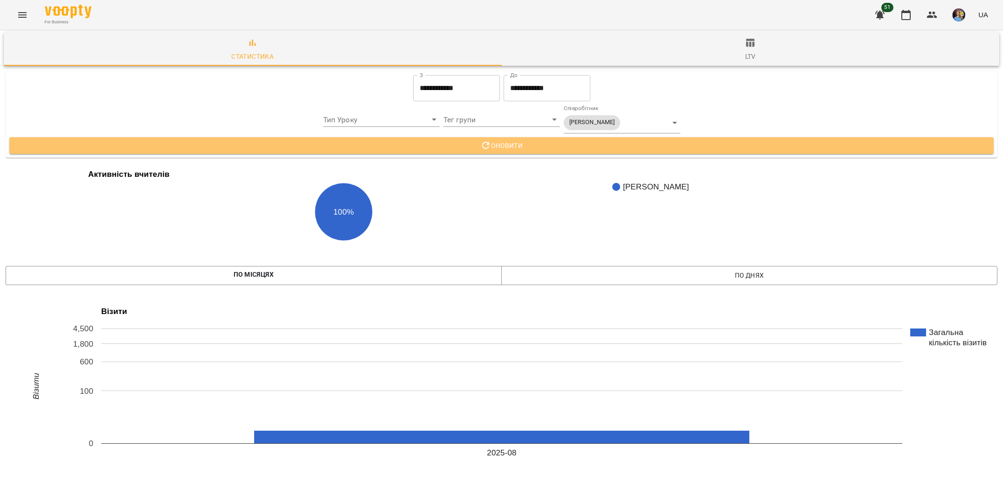
click at [489, 140] on icon "button" at bounding box center [485, 145] width 11 height 11
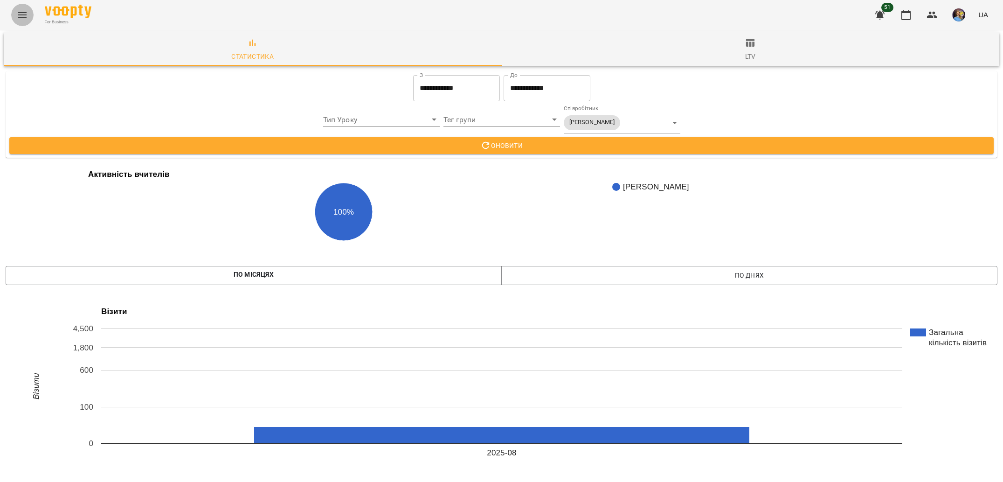
click at [15, 16] on button "Menu" at bounding box center [22, 15] width 22 height 22
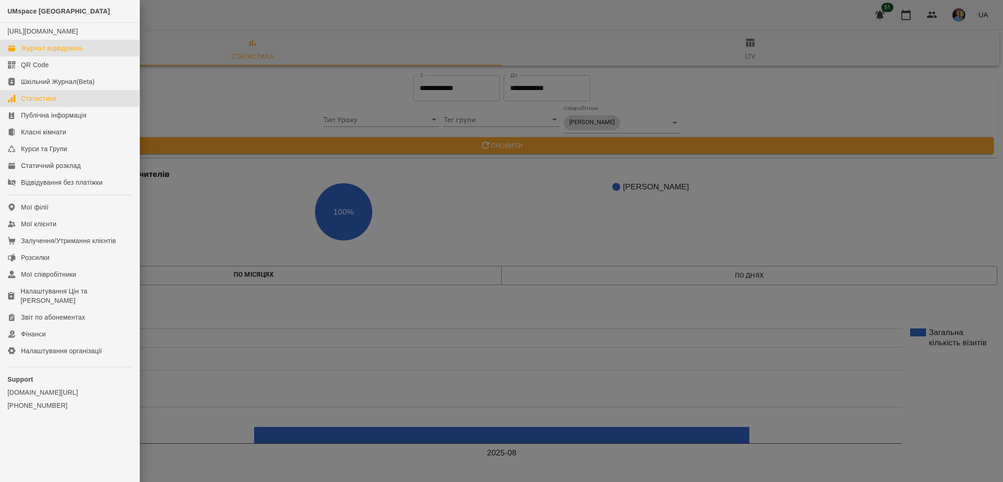
click at [72, 53] on div "Журнал відвідувань" at bounding box center [52, 47] width 62 height 9
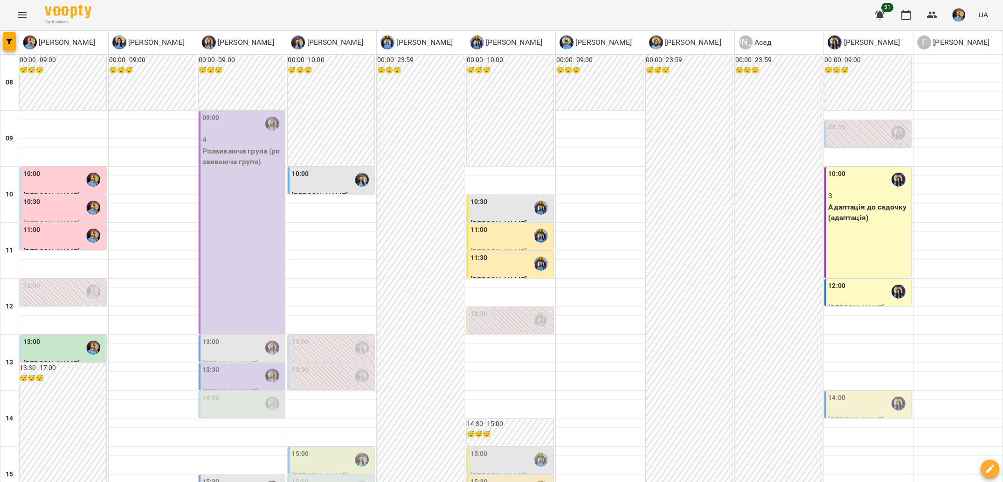
scroll to position [285, 0]
click at [499, 449] on div "15:00" at bounding box center [511, 459] width 81 height 21
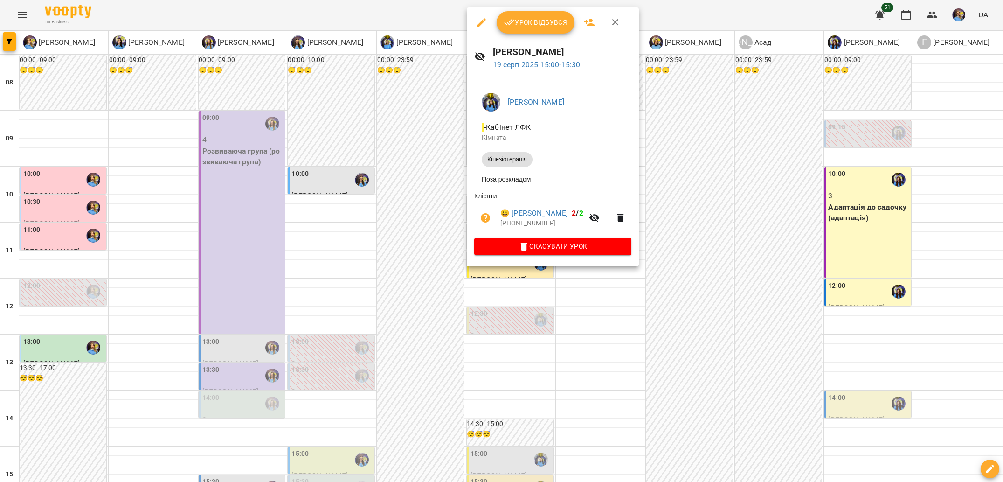
click at [444, 235] on div at bounding box center [501, 241] width 1003 height 482
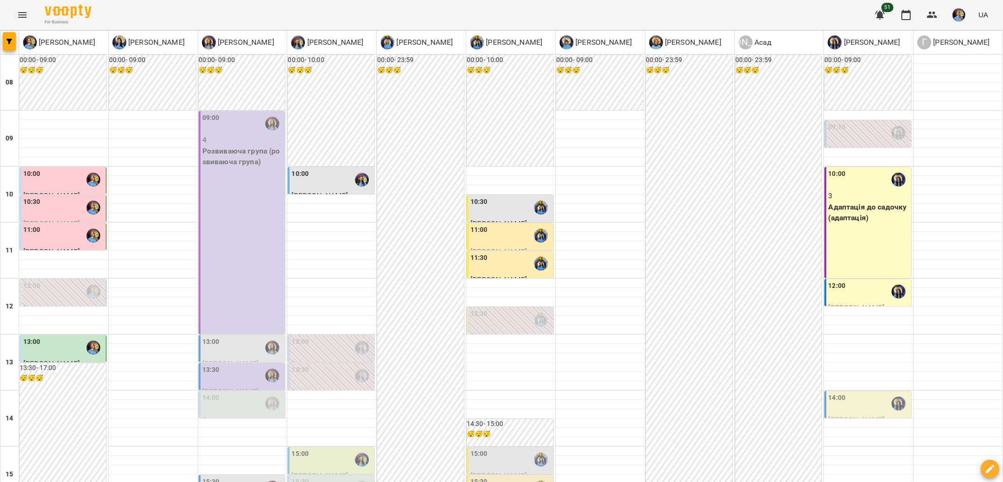
click at [520, 477] on div "15:30" at bounding box center [511, 487] width 81 height 21
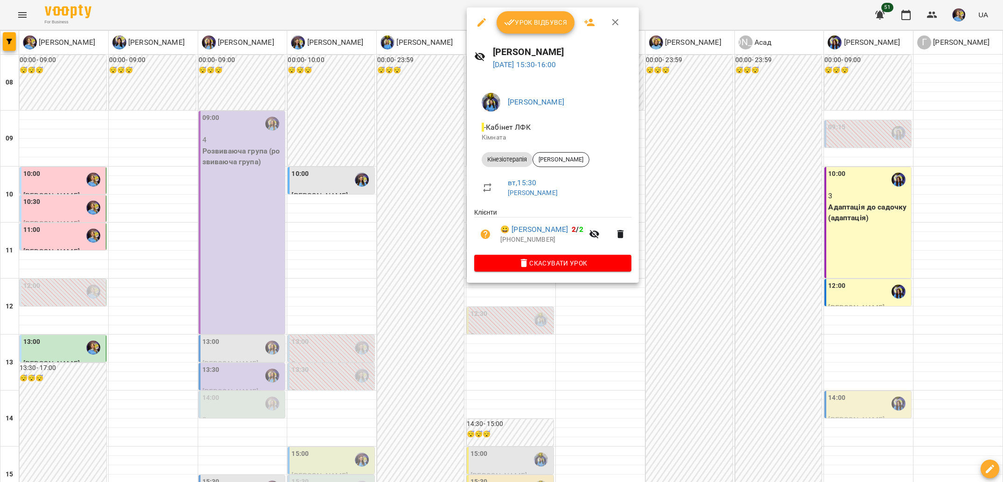
click at [421, 202] on div at bounding box center [501, 241] width 1003 height 482
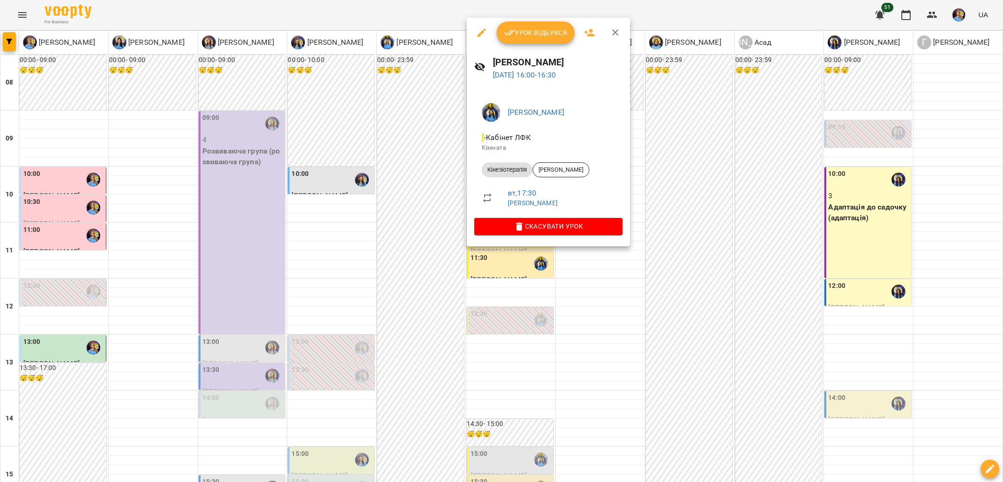
click at [428, 235] on div at bounding box center [501, 241] width 1003 height 482
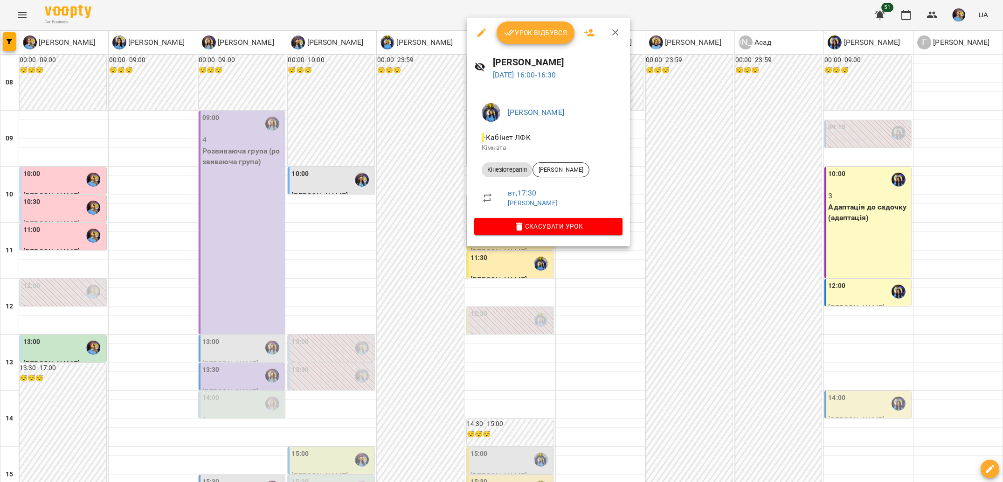
click at [439, 238] on div at bounding box center [501, 241] width 1003 height 482
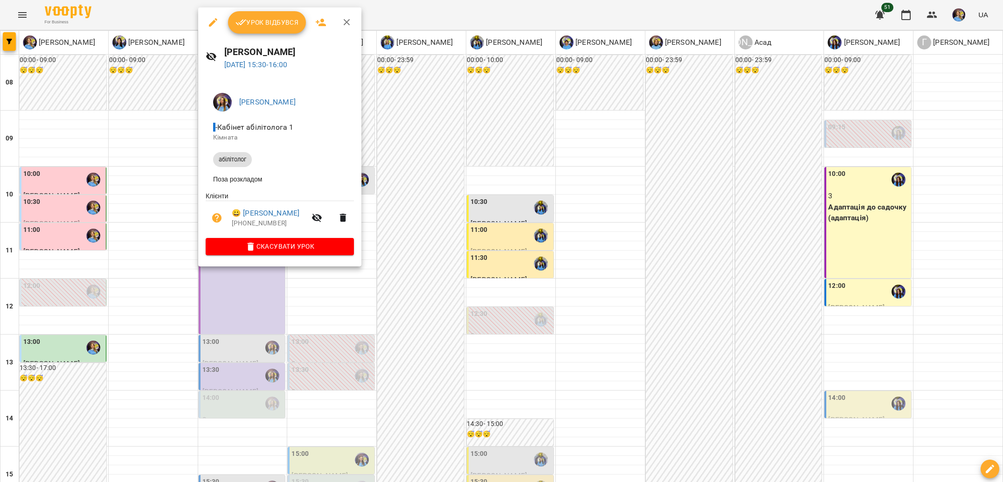
click at [457, 241] on div at bounding box center [501, 241] width 1003 height 482
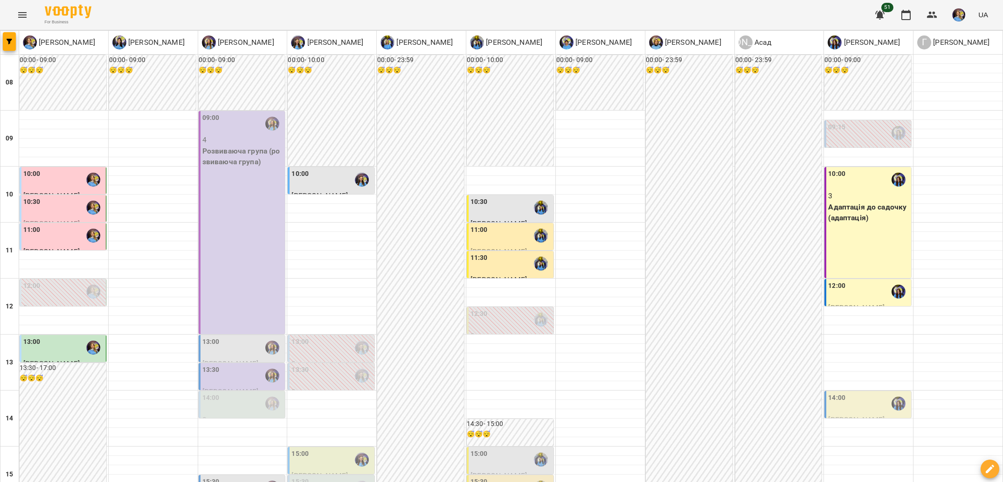
click at [329, 477] on div "15:30" at bounding box center [331, 487] width 81 height 21
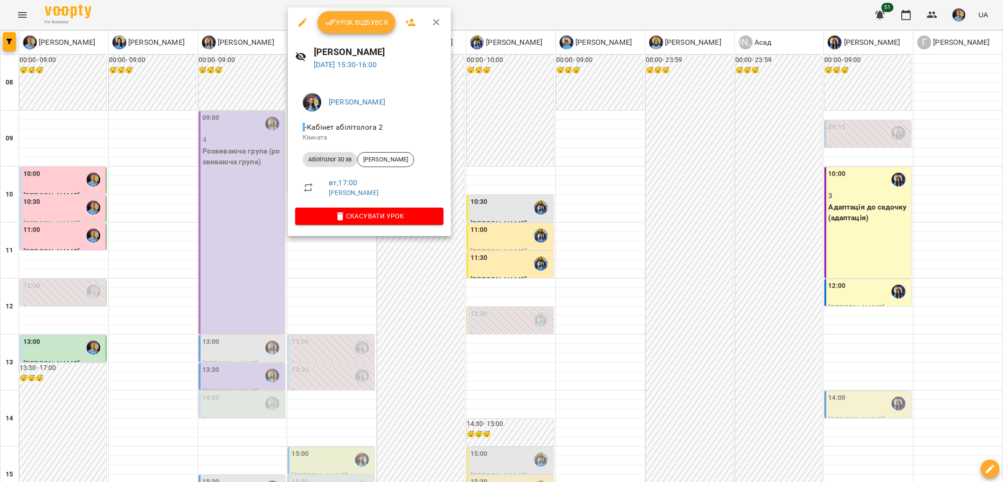
click at [413, 257] on div at bounding box center [501, 241] width 1003 height 482
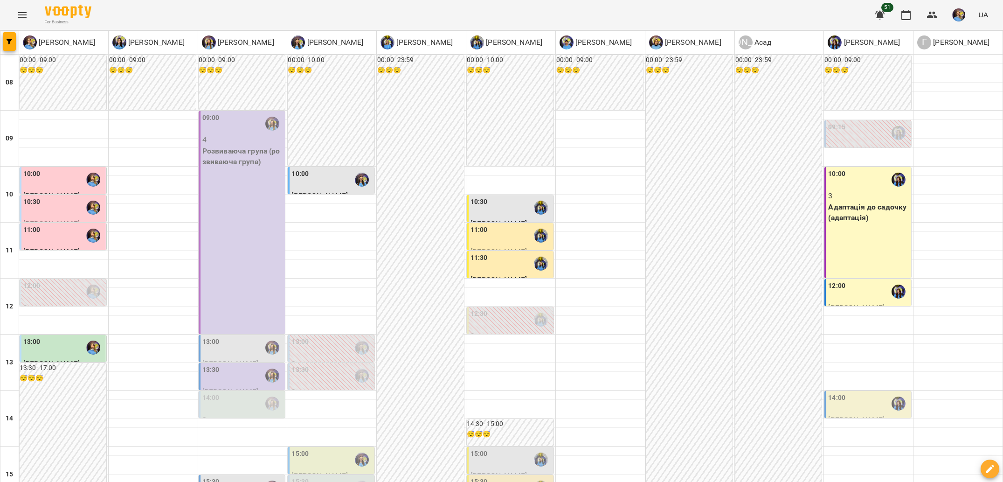
click at [491, 449] on div "15:00" at bounding box center [511, 459] width 81 height 21
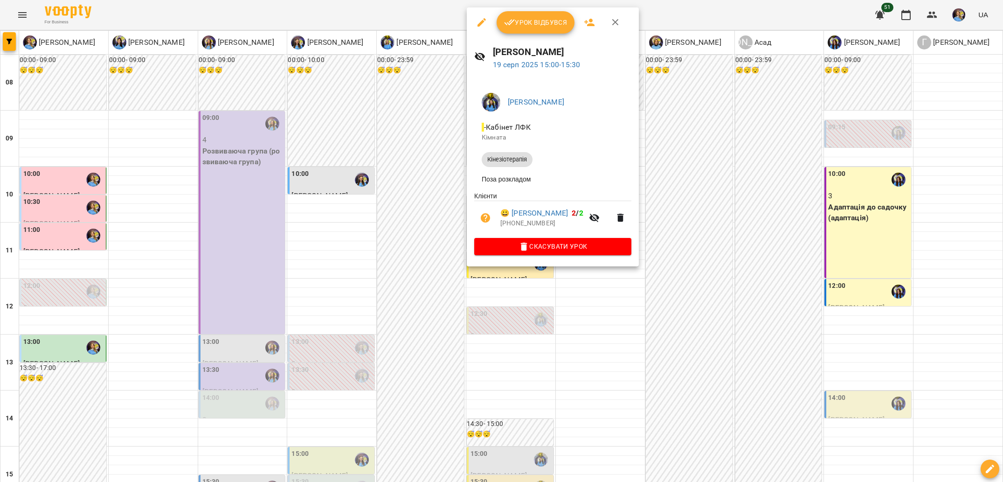
click at [426, 239] on div at bounding box center [501, 241] width 1003 height 482
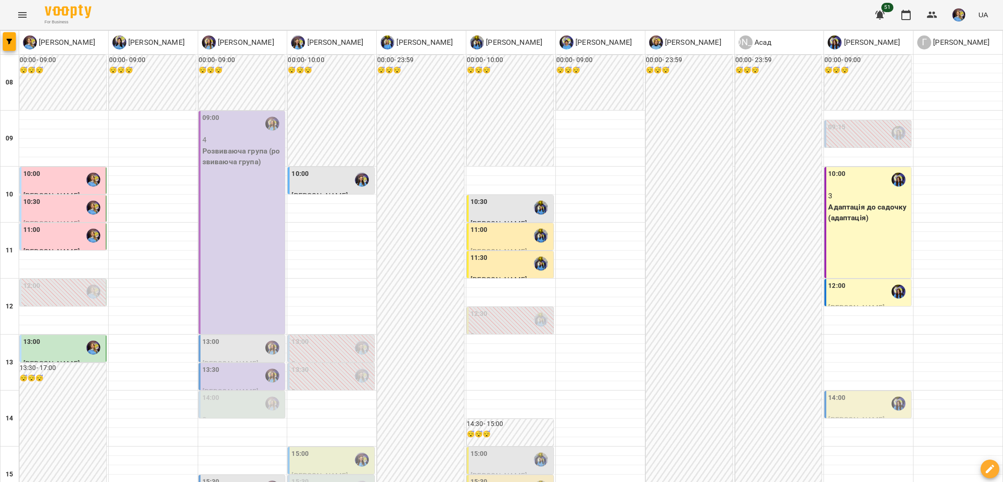
click at [340, 449] on div "15:00" at bounding box center [331, 459] width 81 height 21
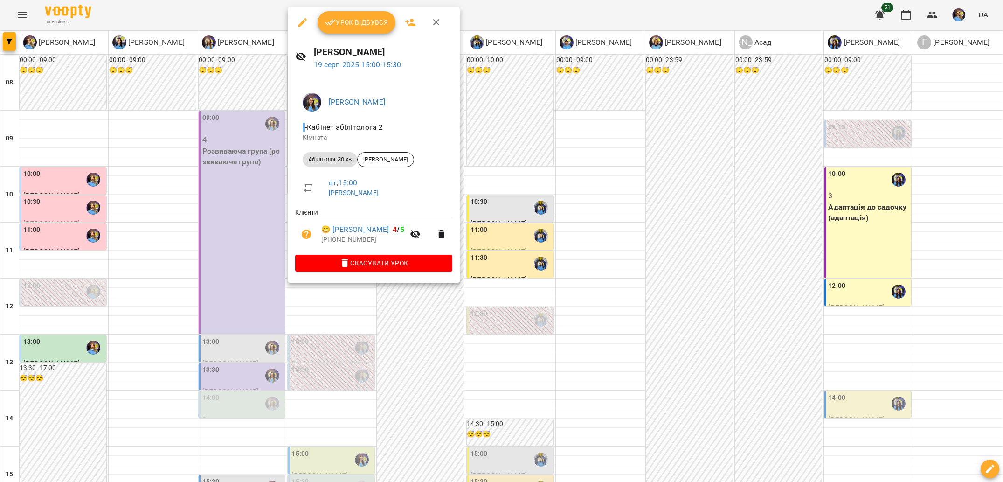
click at [440, 334] on div at bounding box center [501, 241] width 1003 height 482
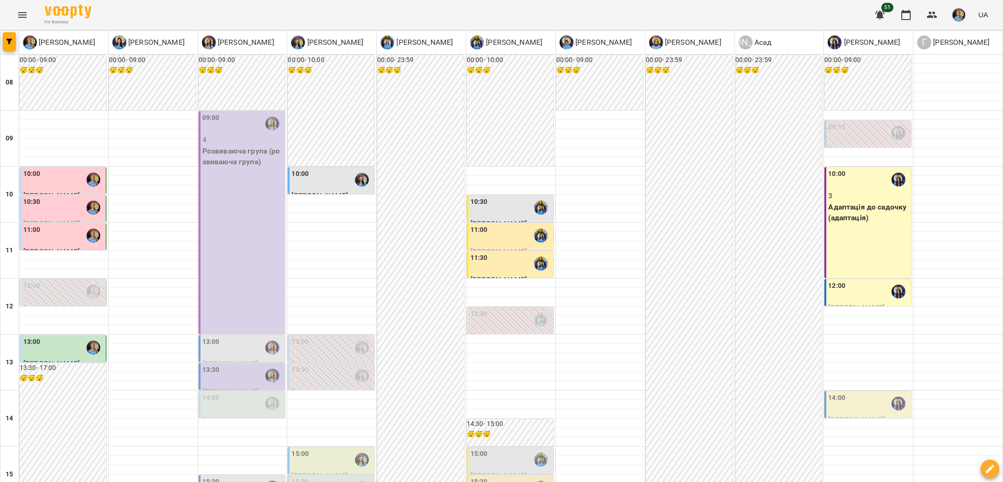
click at [491, 449] on div "15:00" at bounding box center [511, 459] width 81 height 21
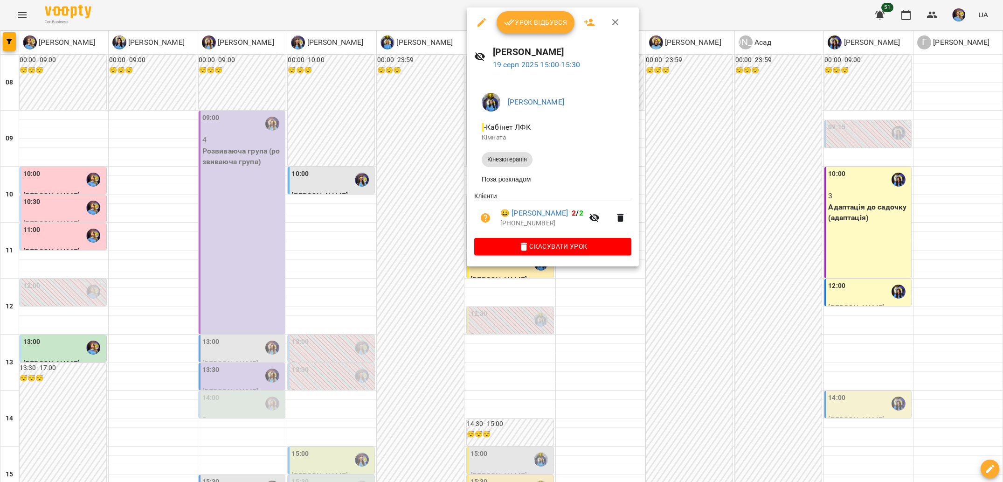
click at [405, 204] on div at bounding box center [501, 241] width 1003 height 482
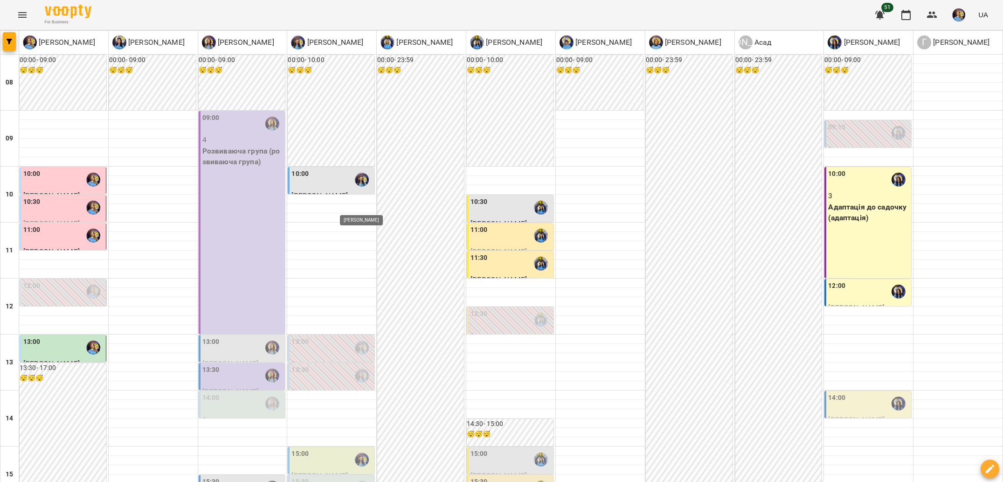
click at [362, 480] on img "Ігнатенко Оксана" at bounding box center [362, 487] width 14 height 14
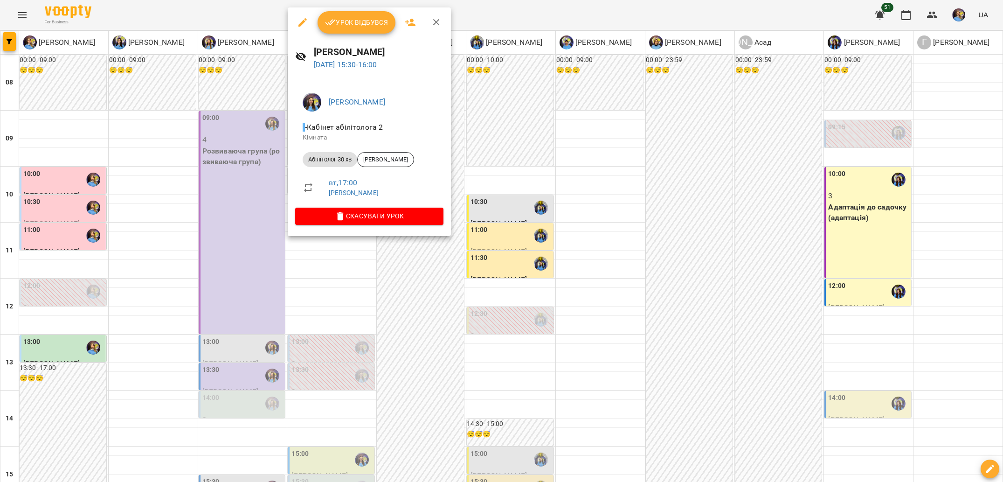
click at [391, 278] on div at bounding box center [501, 241] width 1003 height 482
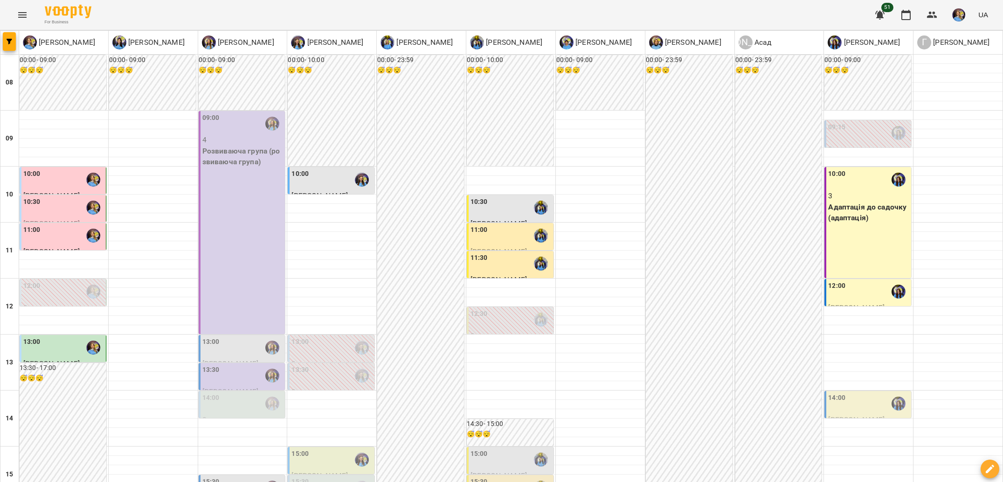
click at [486, 449] on label "15:00" at bounding box center [479, 454] width 17 height 10
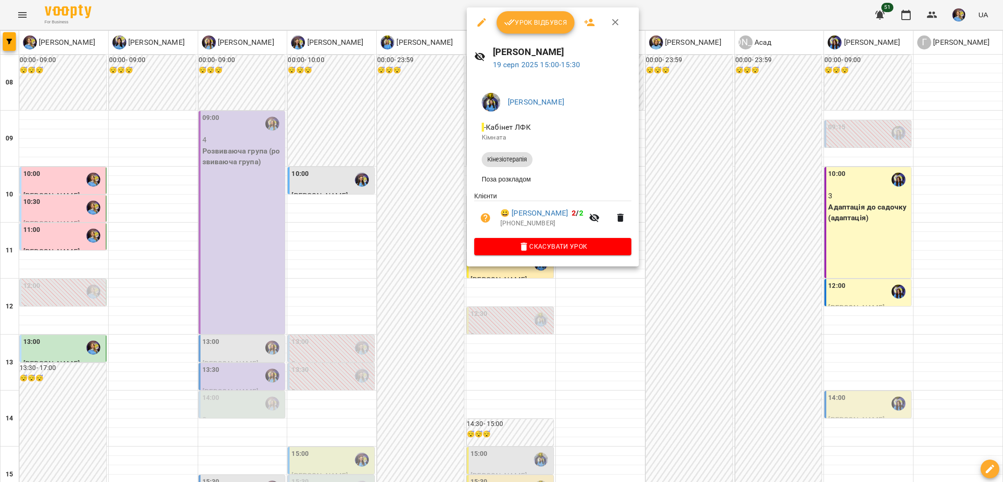
click at [431, 196] on div at bounding box center [501, 241] width 1003 height 482
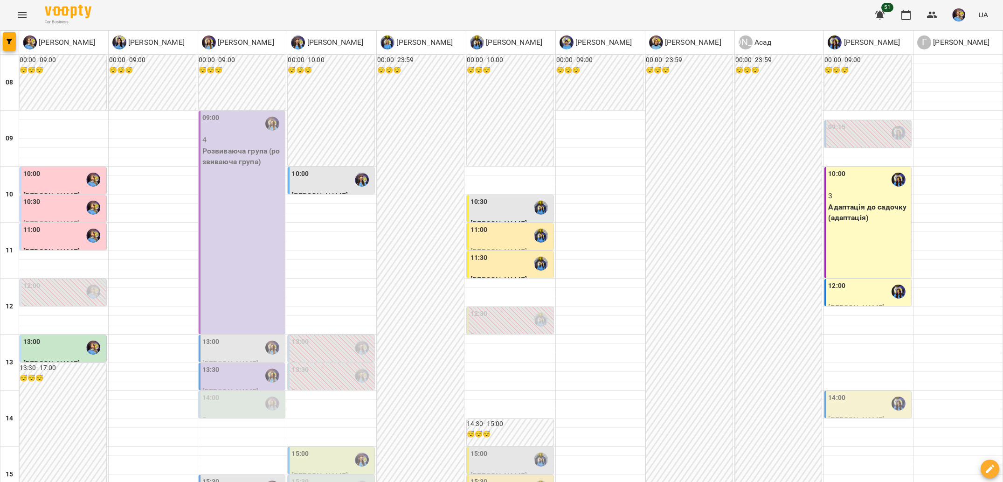
click at [484, 449] on div "15:00" at bounding box center [479, 459] width 17 height 21
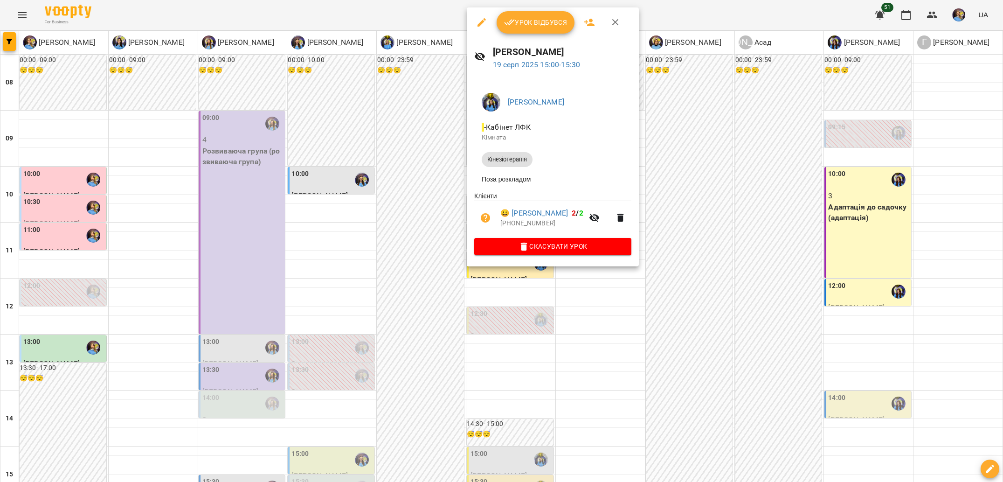
drag, startPoint x: 443, startPoint y: 200, endPoint x: 434, endPoint y: 200, distance: 8.9
click at [443, 200] on div at bounding box center [501, 241] width 1003 height 482
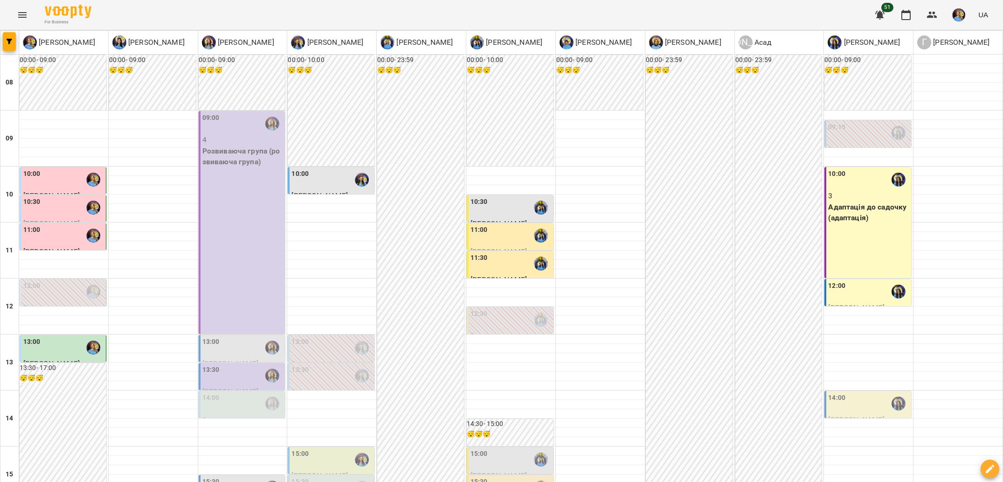
click at [342, 449] on div "15:00" at bounding box center [331, 459] width 81 height 21
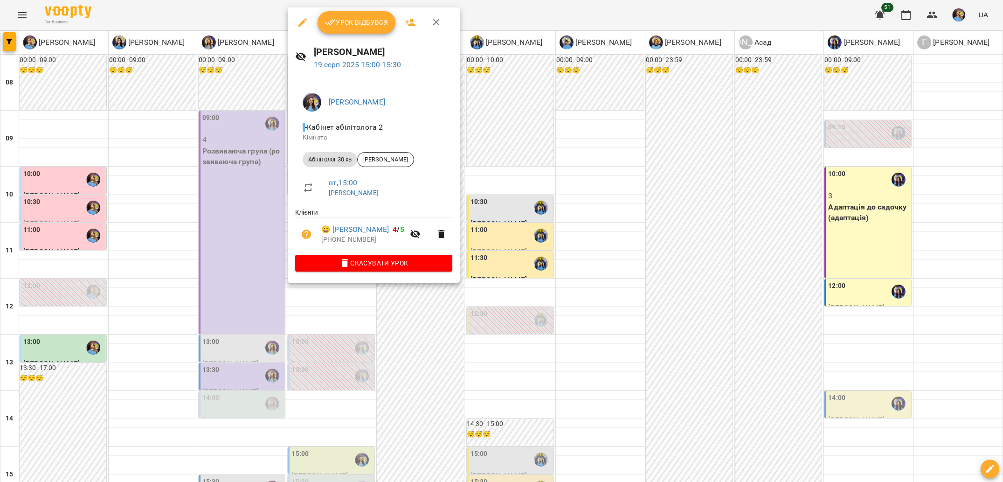
click at [409, 286] on div at bounding box center [501, 241] width 1003 height 482
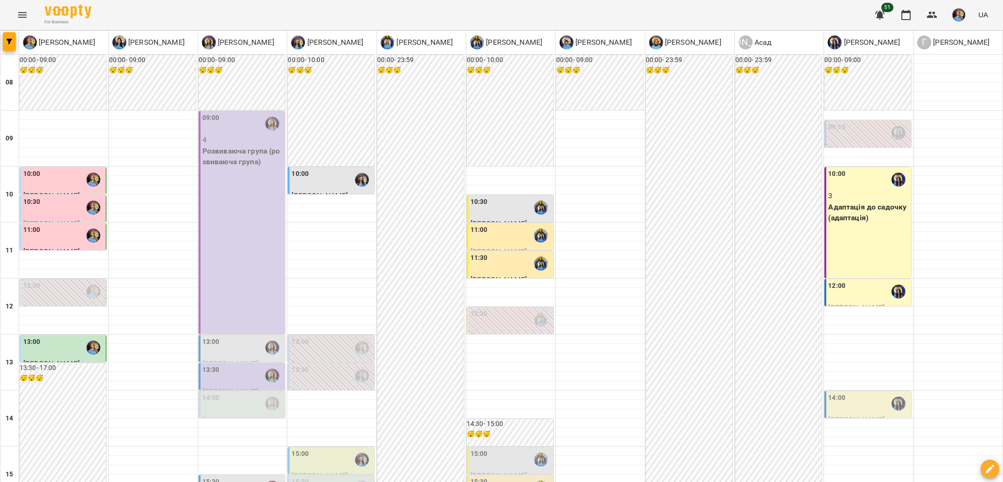
click at [310, 477] on div "15:30" at bounding box center [331, 487] width 81 height 21
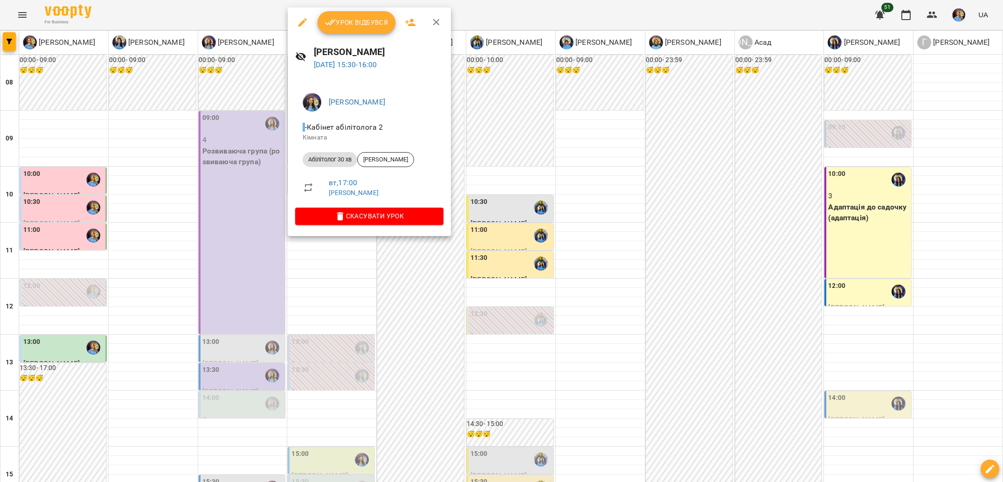
click at [409, 282] on div at bounding box center [501, 241] width 1003 height 482
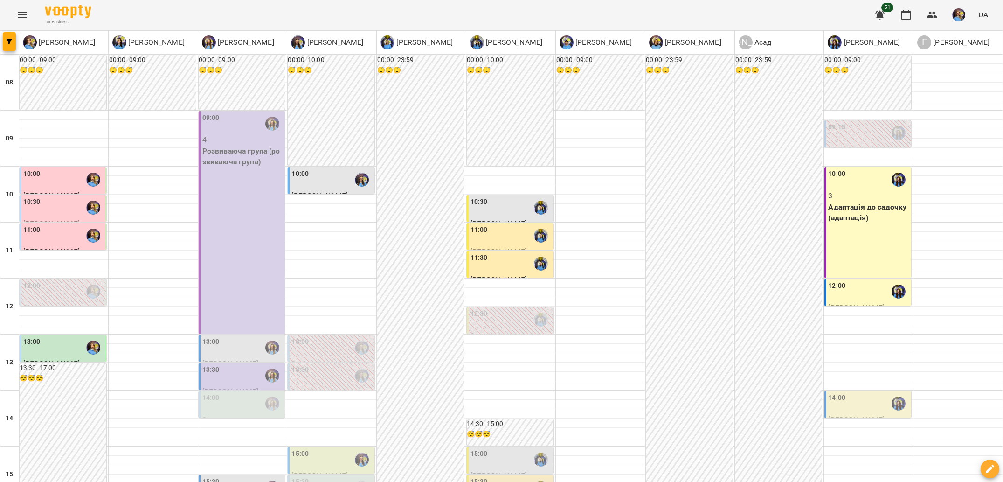
click at [336, 477] on div "15:30" at bounding box center [331, 487] width 81 height 21
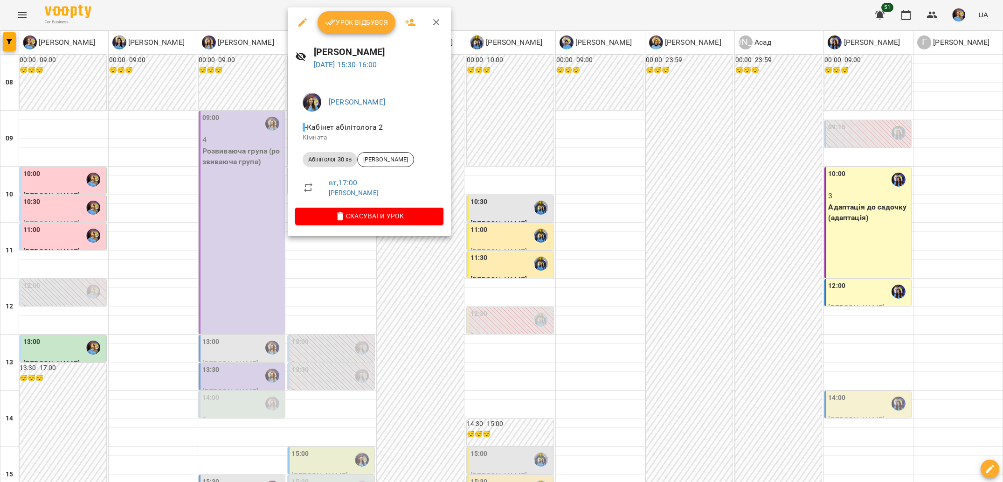
click at [397, 268] on div at bounding box center [501, 241] width 1003 height 482
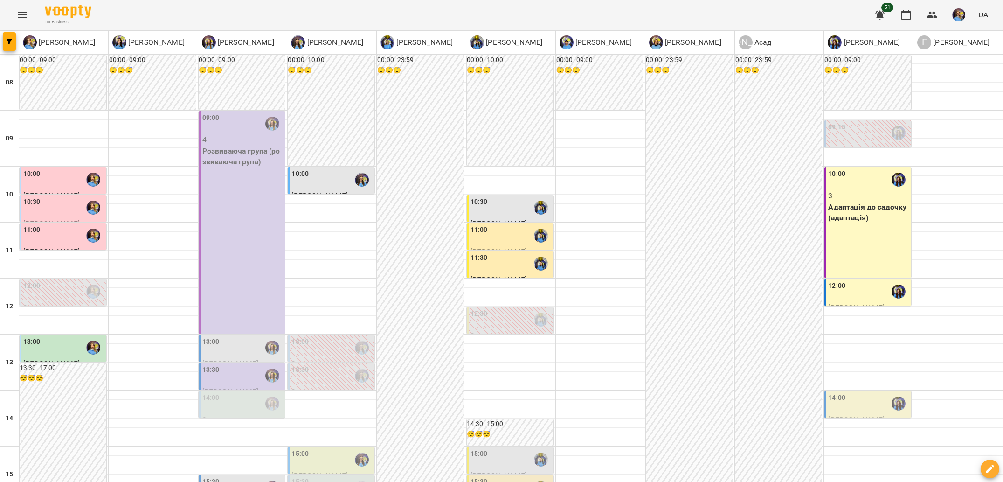
click at [327, 449] on div "15:00" at bounding box center [331, 459] width 81 height 21
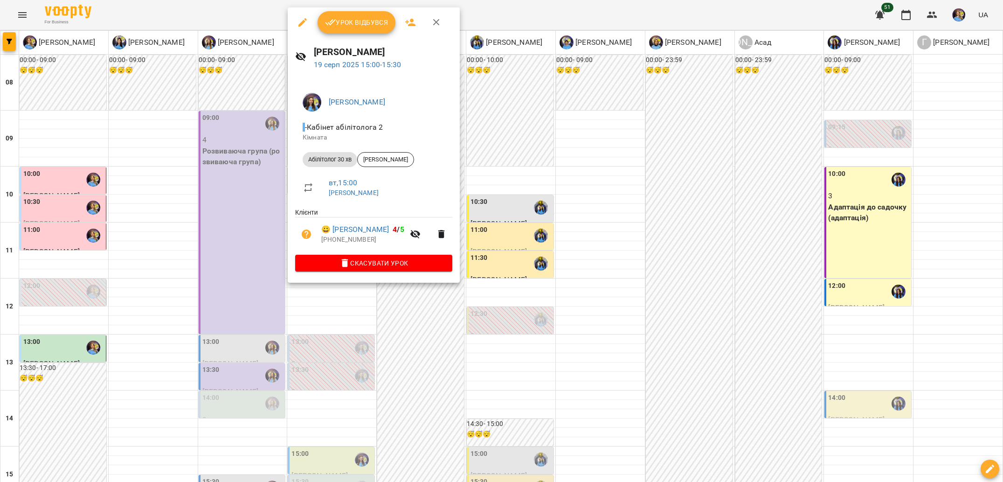
click at [412, 310] on div at bounding box center [501, 241] width 1003 height 482
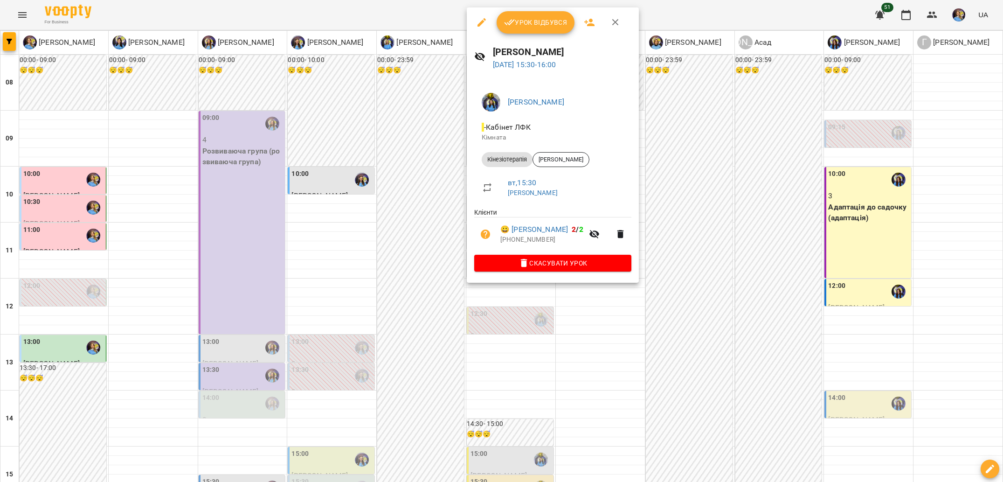
click at [446, 219] on div at bounding box center [501, 241] width 1003 height 482
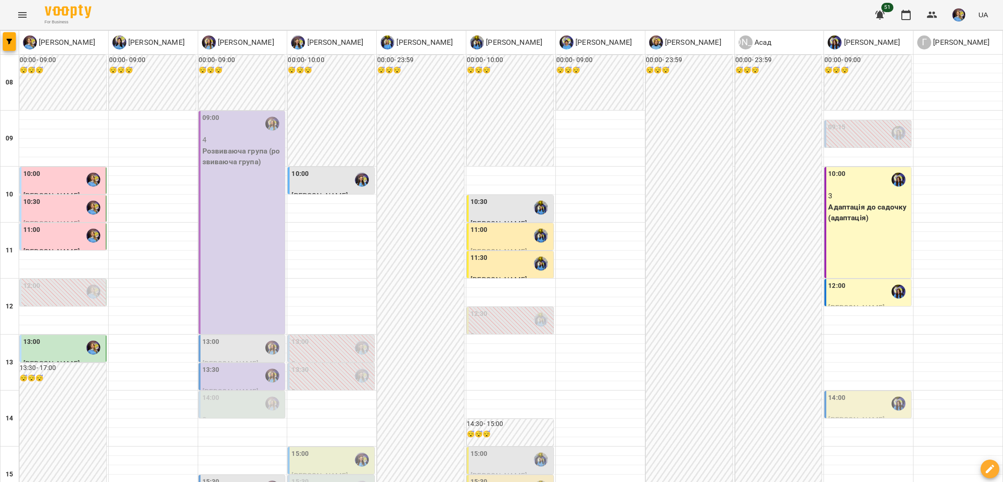
click at [350, 477] on div "15:30" at bounding box center [331, 487] width 81 height 21
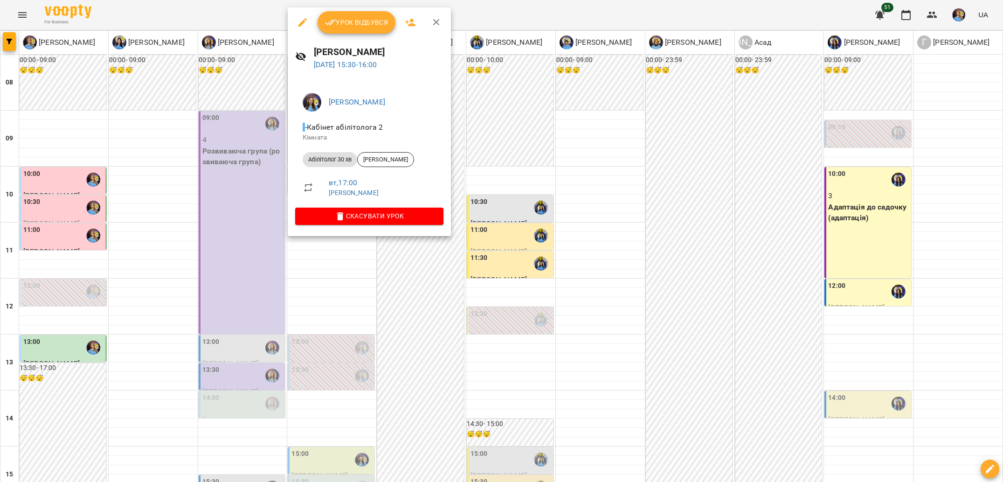
click at [402, 255] on div at bounding box center [501, 241] width 1003 height 482
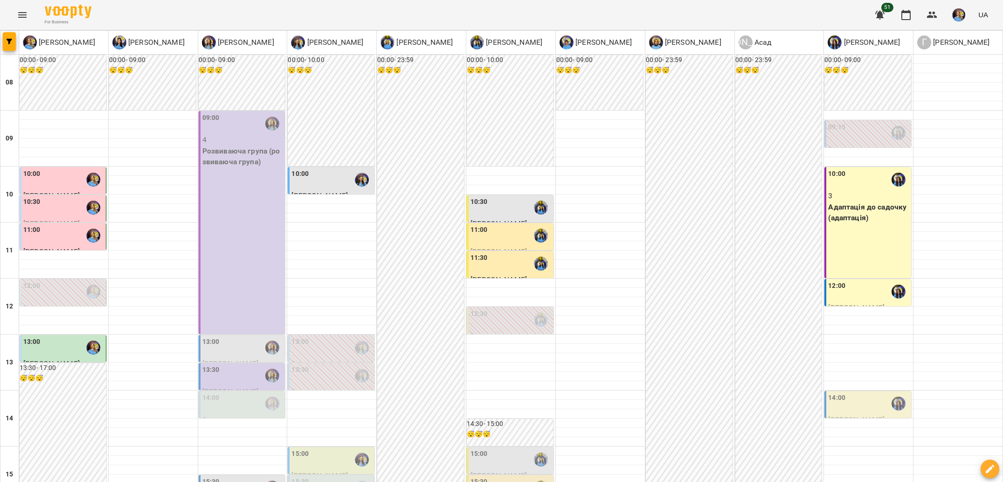
click at [477, 449] on div "15:00" at bounding box center [479, 459] width 17 height 21
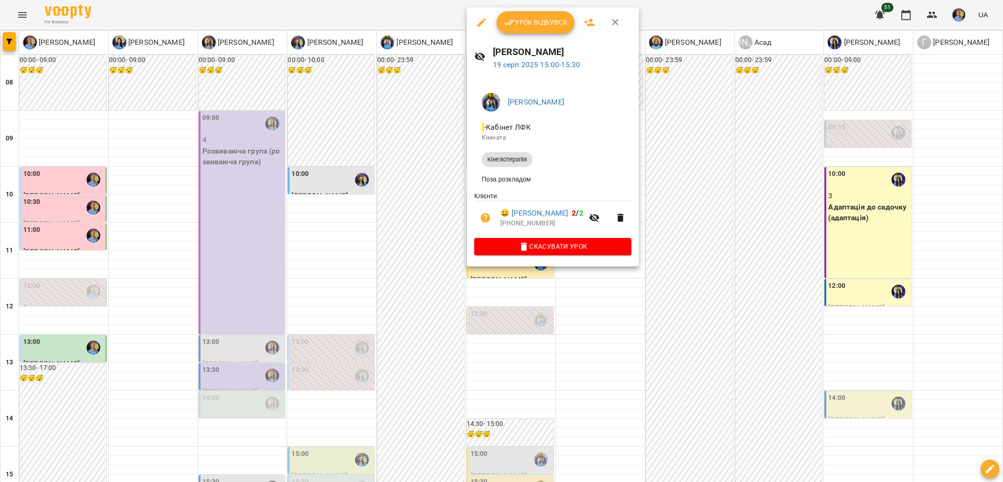
click at [430, 267] on div at bounding box center [501, 241] width 1003 height 482
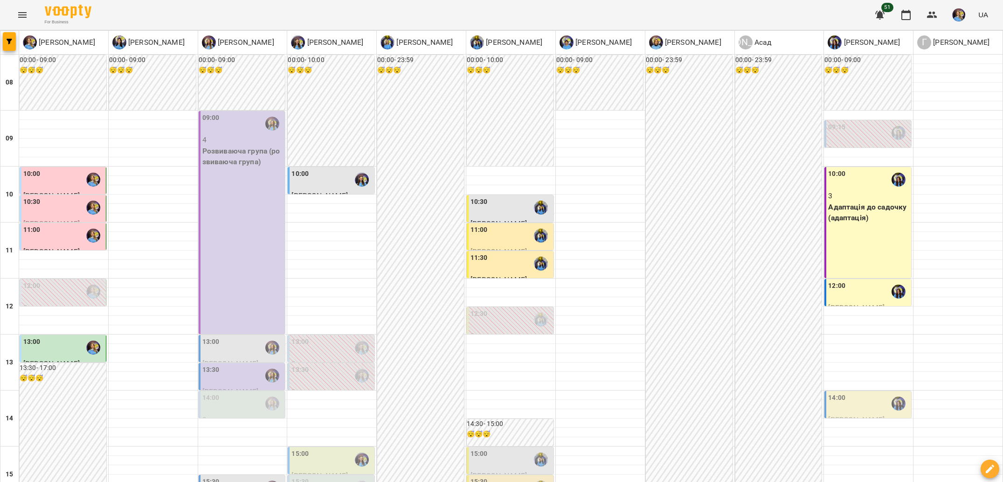
click at [510, 471] on span "[PERSON_NAME]" at bounding box center [499, 475] width 56 height 9
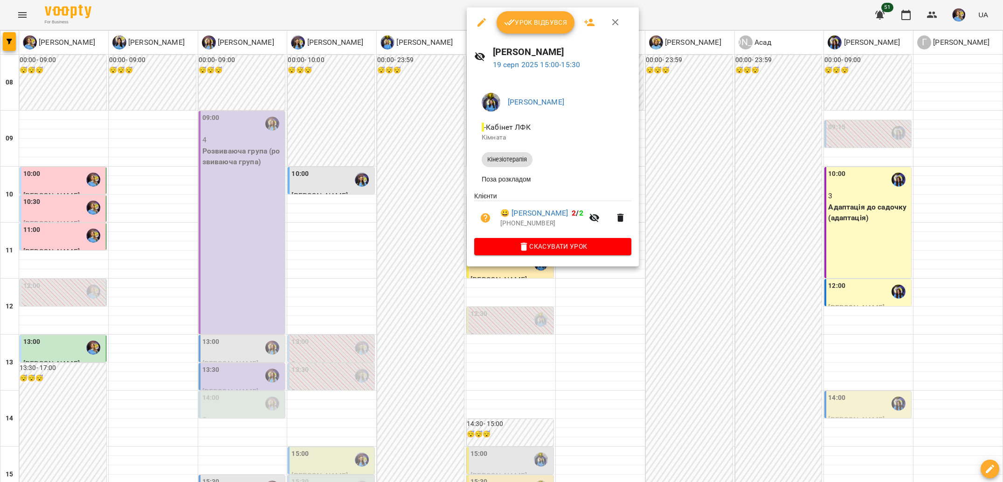
click at [440, 286] on div at bounding box center [501, 241] width 1003 height 482
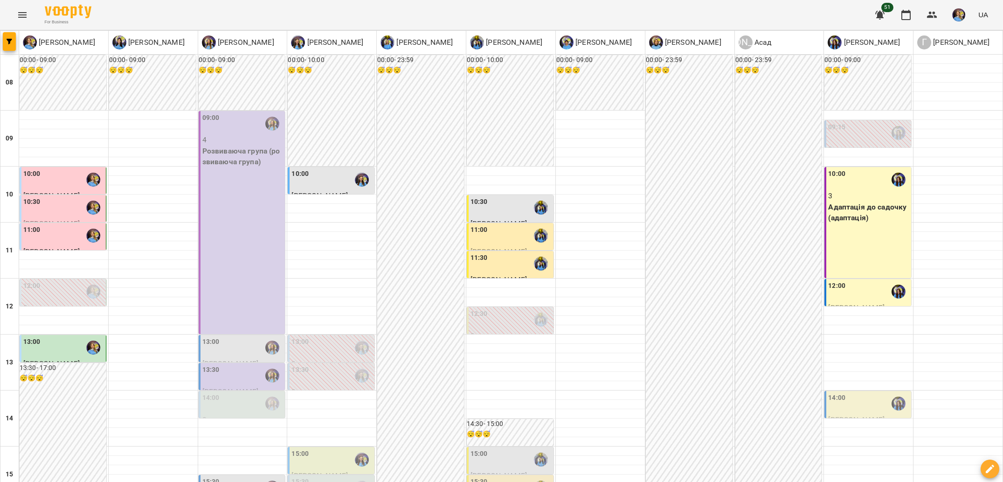
click at [490, 449] on div "15:00" at bounding box center [511, 459] width 81 height 21
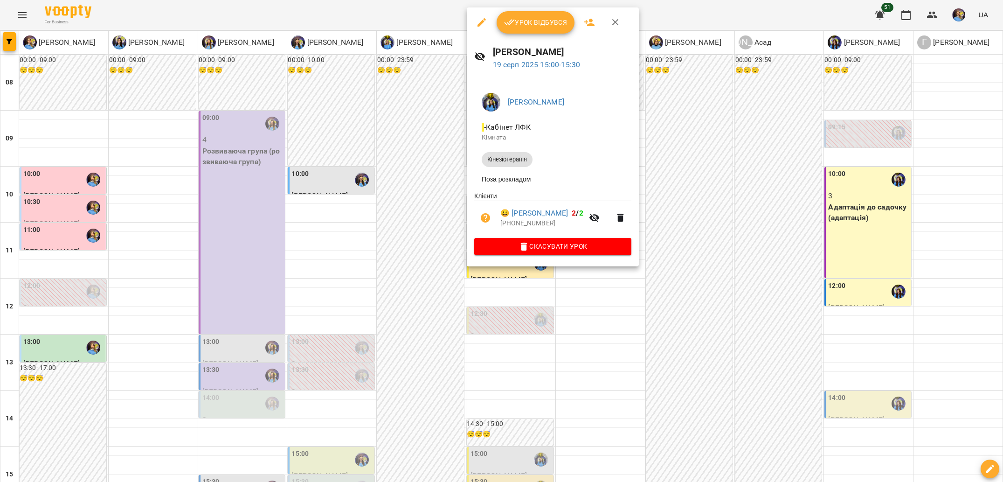
click at [428, 185] on div at bounding box center [501, 241] width 1003 height 482
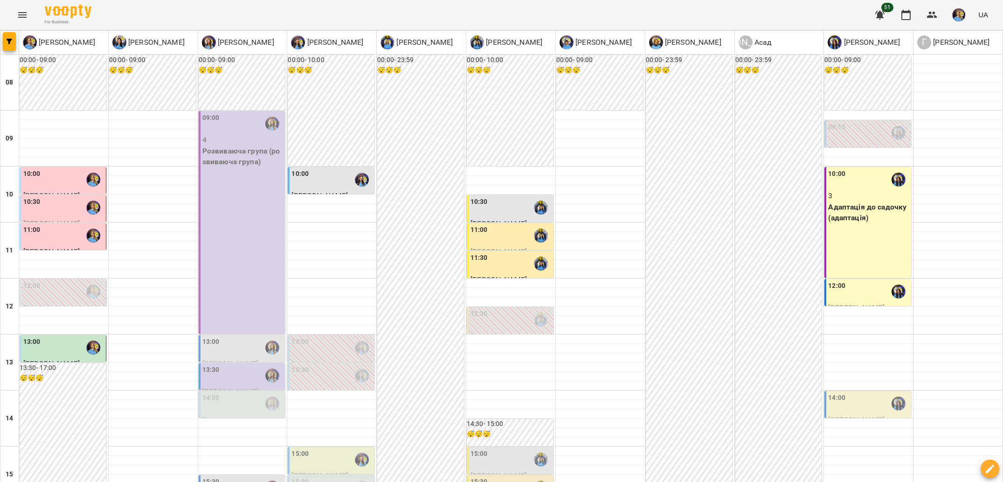
click at [488, 477] on div "15:30" at bounding box center [511, 487] width 81 height 21
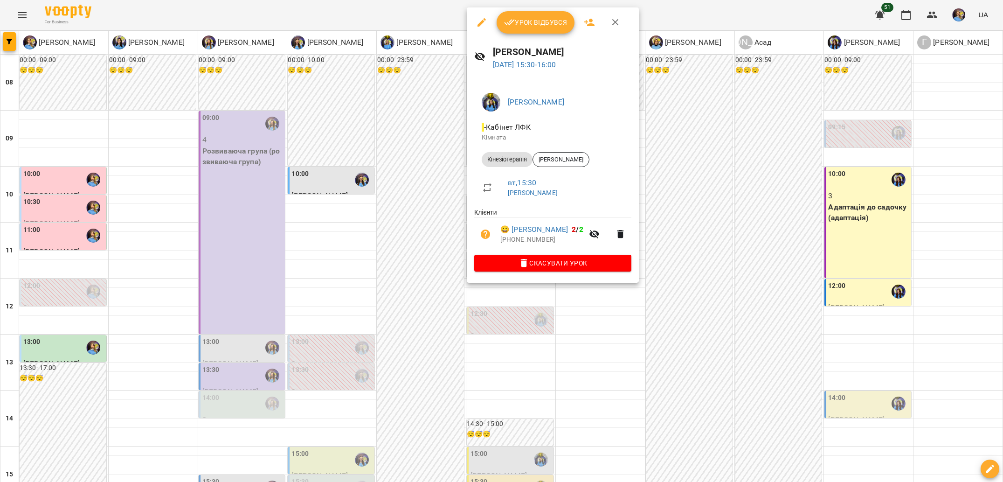
click at [431, 202] on div at bounding box center [501, 241] width 1003 height 482
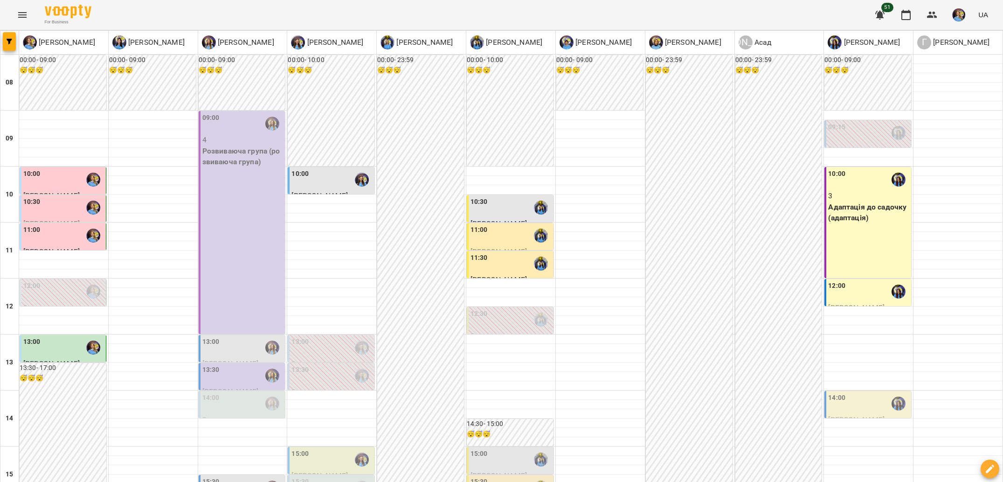
click at [493, 477] on div "15:30" at bounding box center [511, 487] width 81 height 21
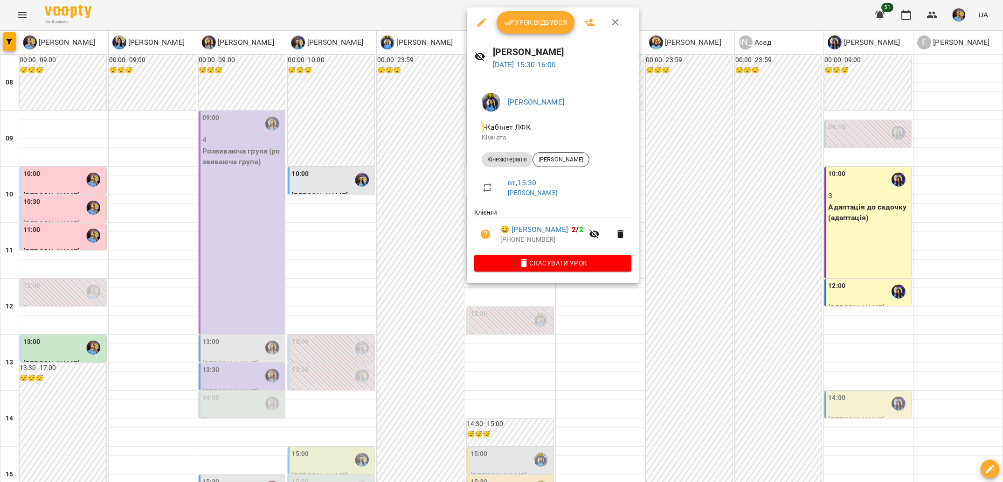
click at [436, 228] on div at bounding box center [501, 241] width 1003 height 482
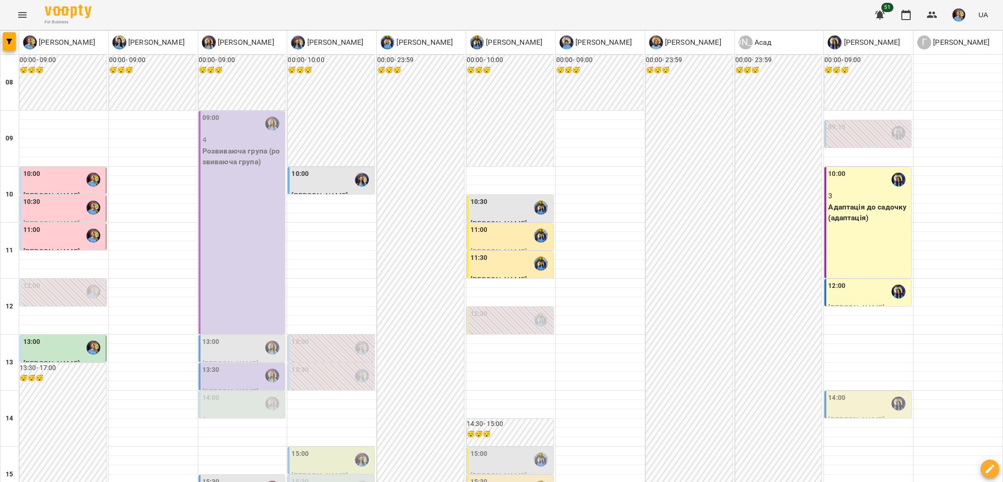
click at [339, 477] on div "15:30" at bounding box center [331, 487] width 81 height 21
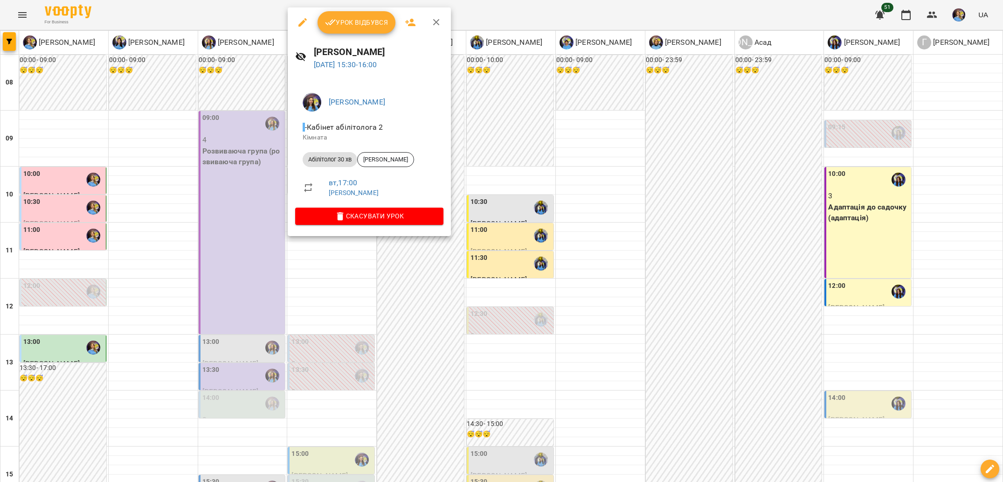
click at [442, 364] on div at bounding box center [501, 241] width 1003 height 482
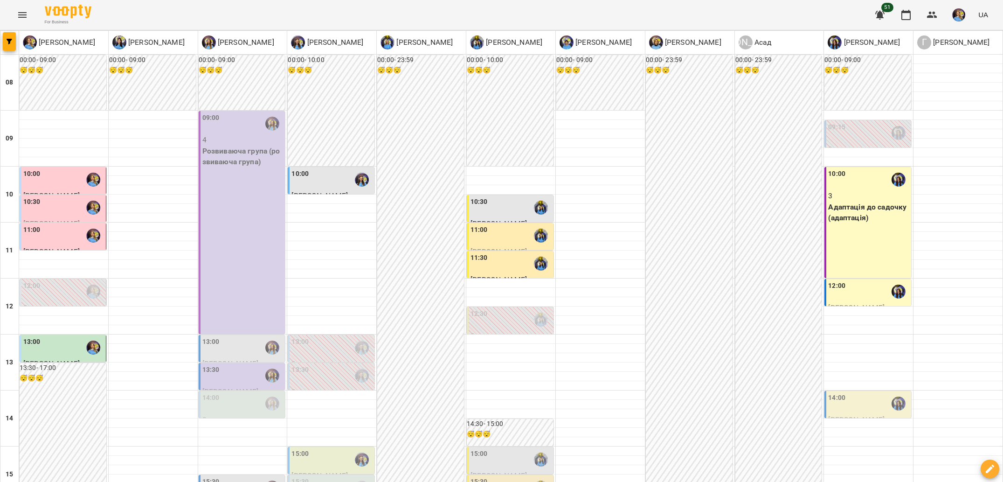
click at [472, 477] on div "15:30" at bounding box center [479, 487] width 17 height 21
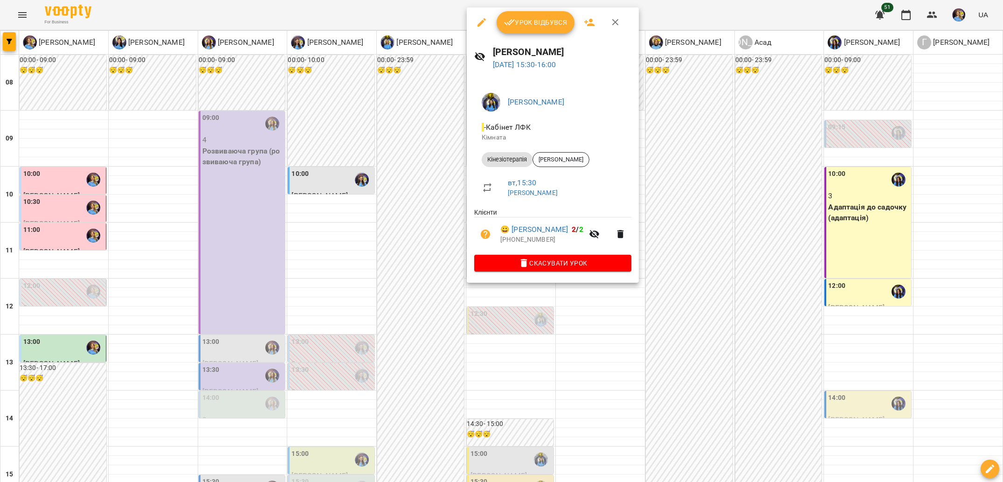
click at [426, 221] on div at bounding box center [501, 241] width 1003 height 482
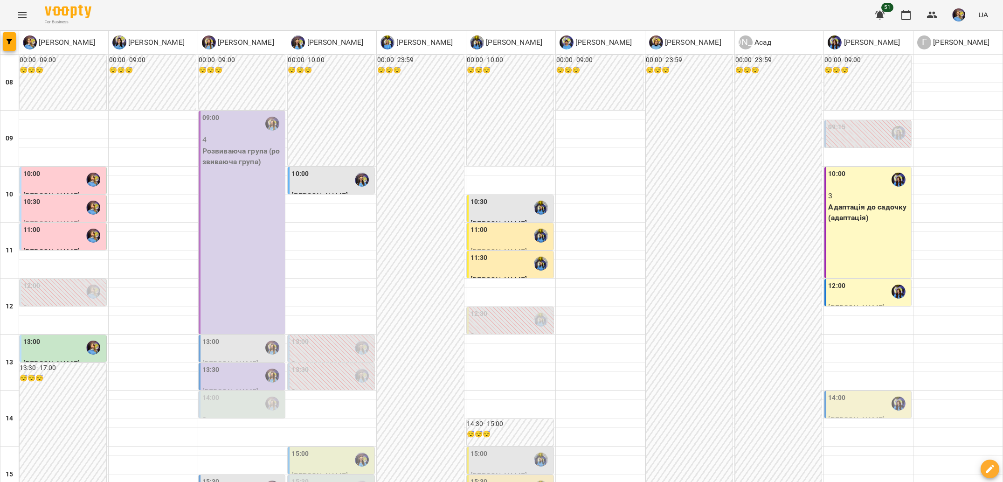
click at [479, 477] on div "15:30" at bounding box center [479, 487] width 17 height 21
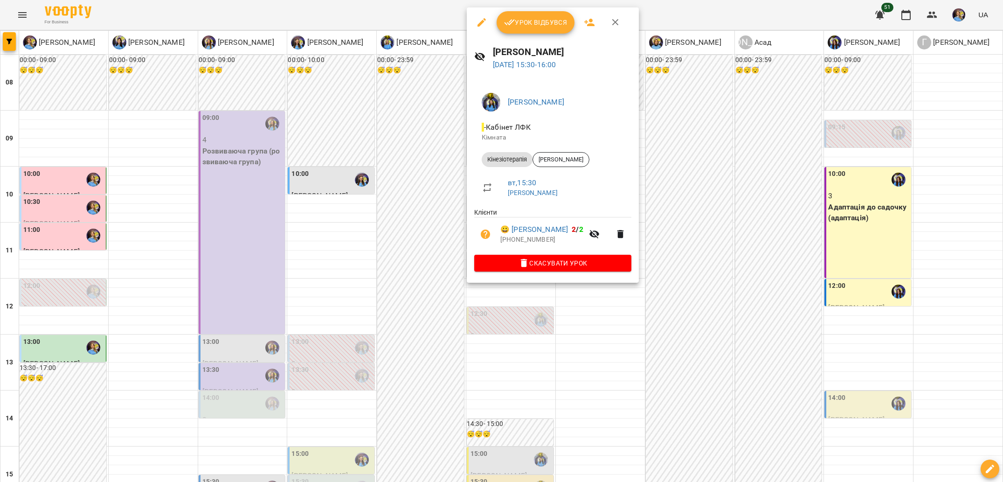
click at [426, 211] on div at bounding box center [501, 241] width 1003 height 482
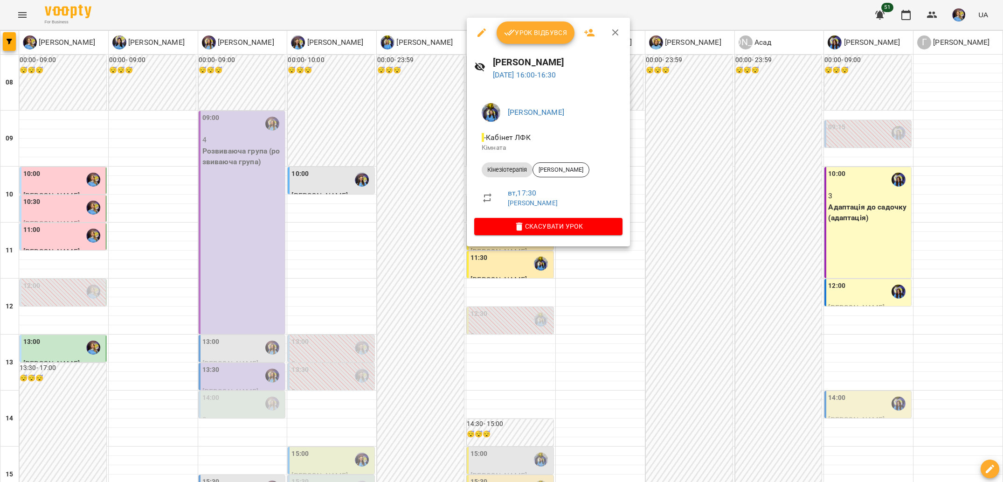
click at [428, 223] on div at bounding box center [501, 241] width 1003 height 482
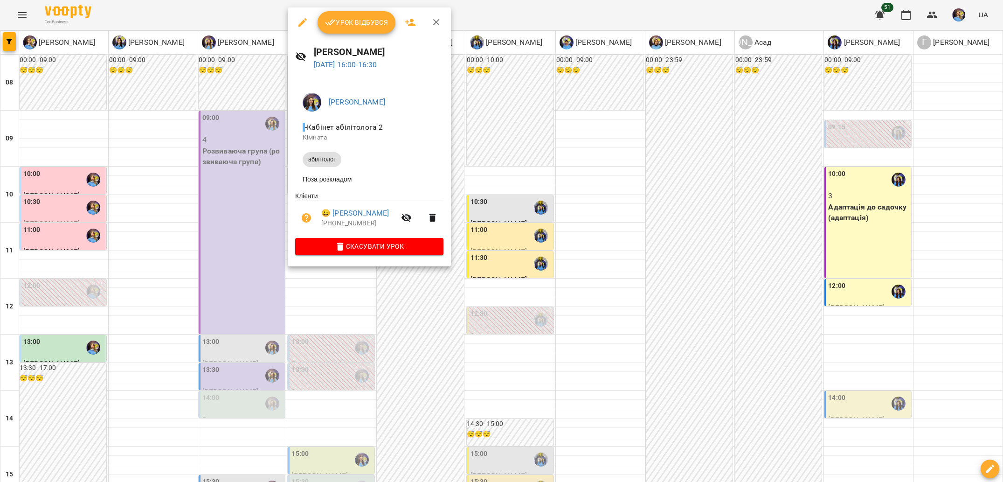
click at [403, 311] on div at bounding box center [501, 241] width 1003 height 482
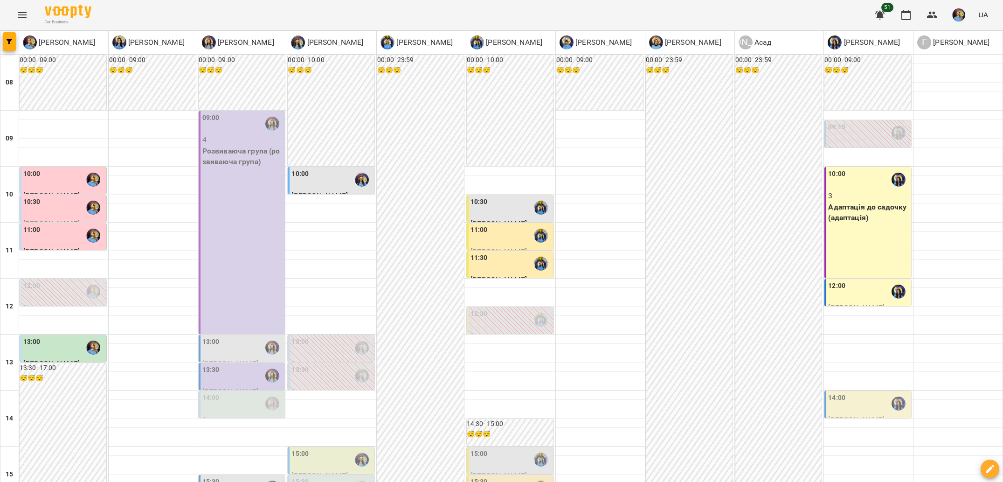
click at [343, 477] on div "15:30" at bounding box center [331, 487] width 81 height 21
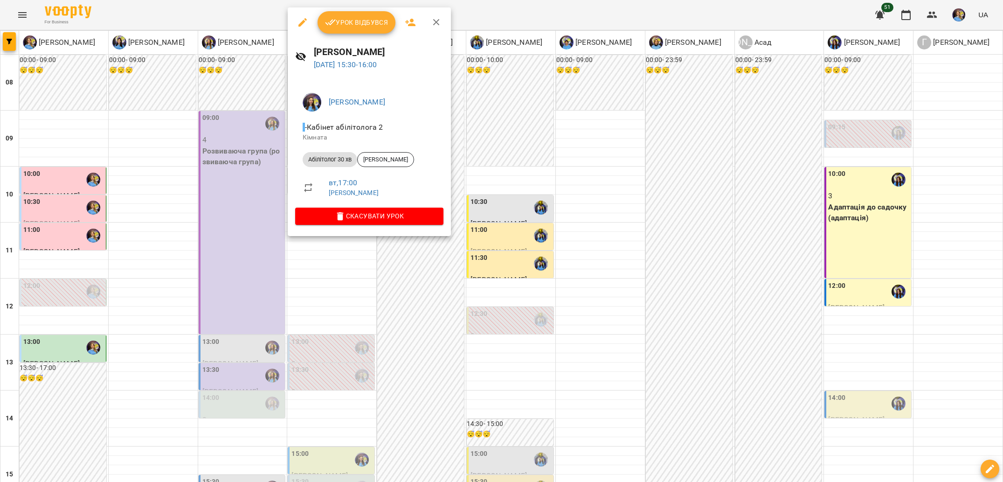
click at [394, 267] on div at bounding box center [501, 241] width 1003 height 482
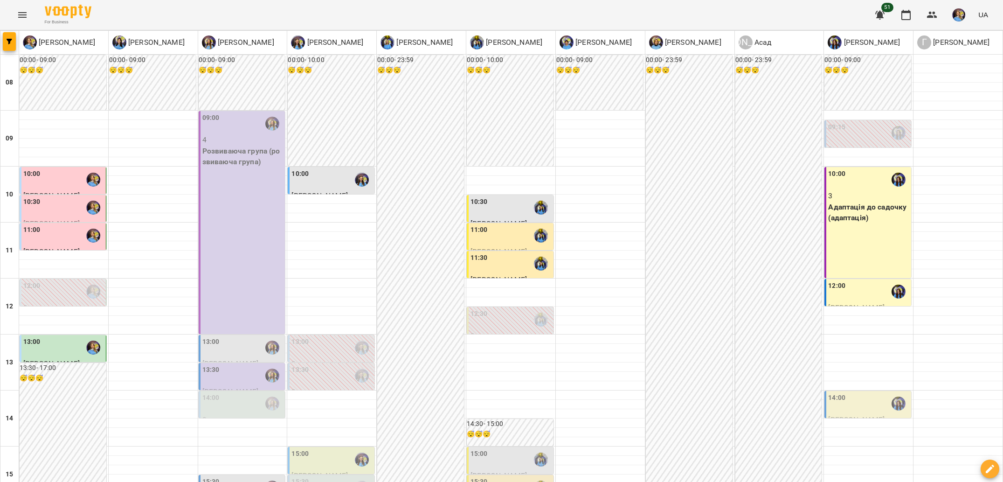
click at [331, 477] on div "15:30" at bounding box center [331, 487] width 81 height 21
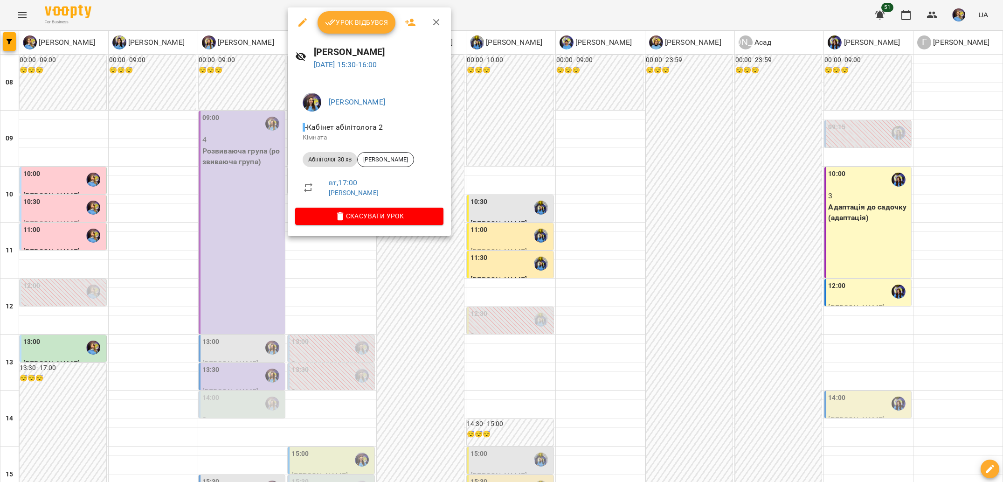
click at [423, 311] on div at bounding box center [501, 241] width 1003 height 482
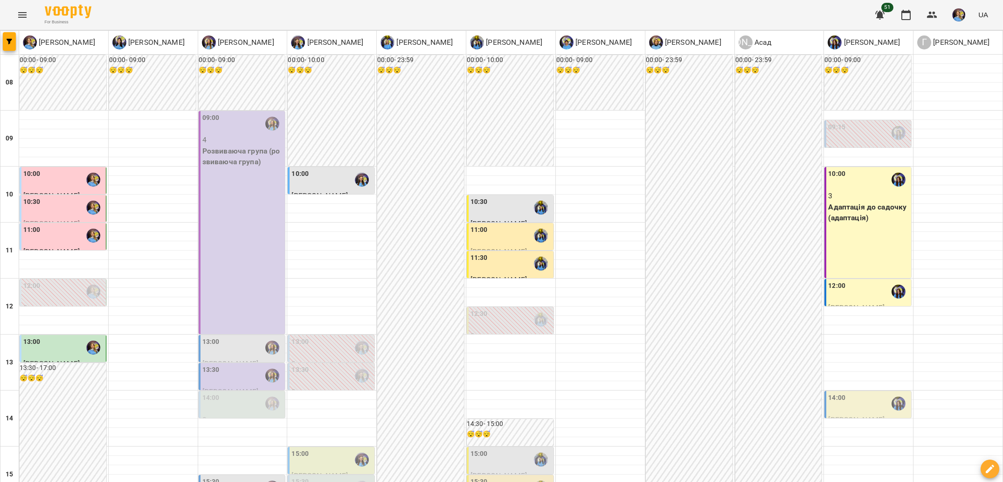
click at [337, 449] on div "15:00" at bounding box center [331, 459] width 81 height 21
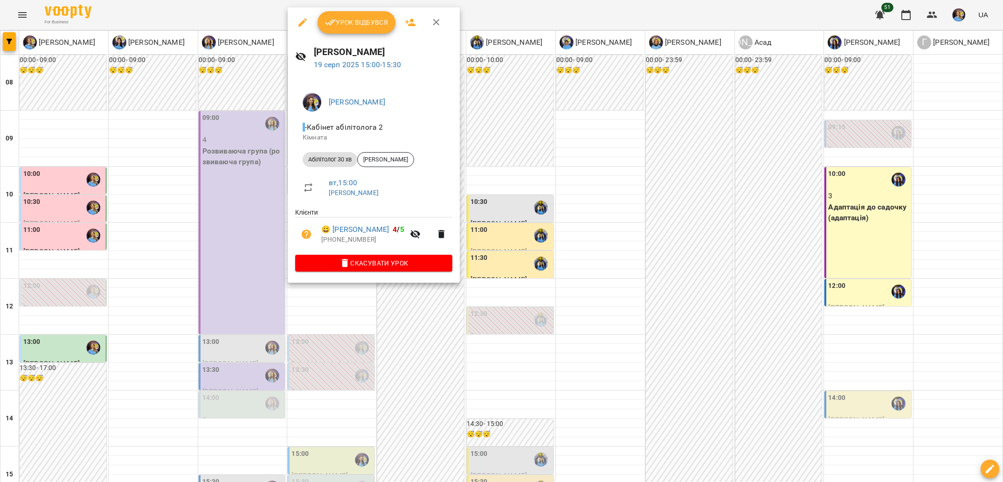
click at [436, 350] on div at bounding box center [501, 241] width 1003 height 482
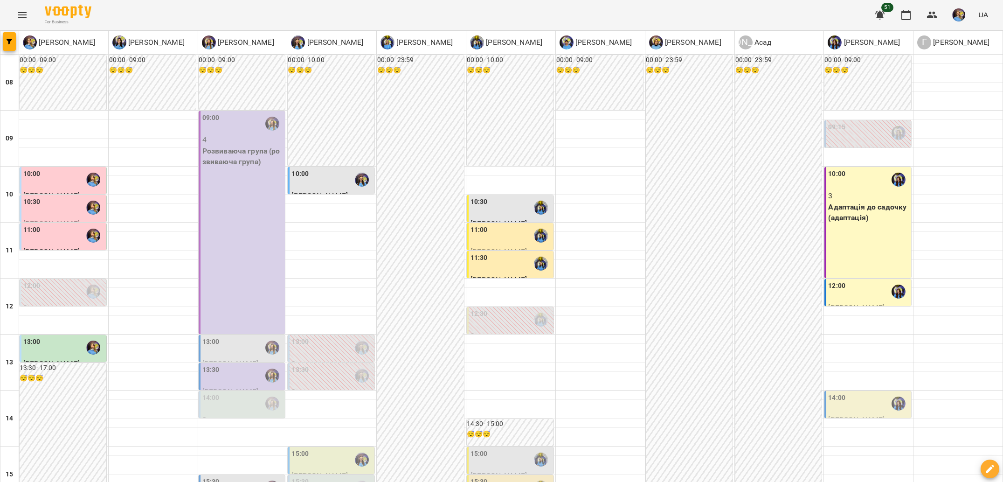
click at [324, 477] on div "15:30" at bounding box center [331, 487] width 81 height 21
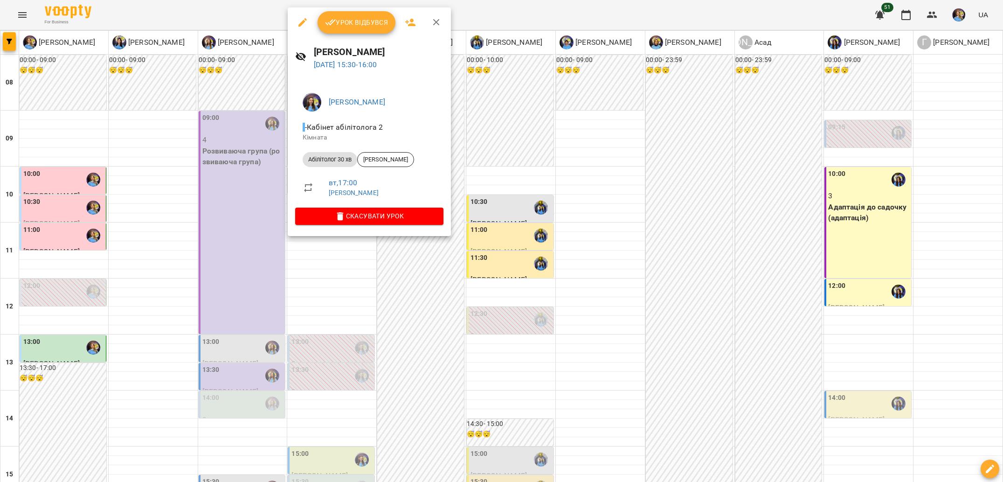
click at [416, 284] on div at bounding box center [501, 241] width 1003 height 482
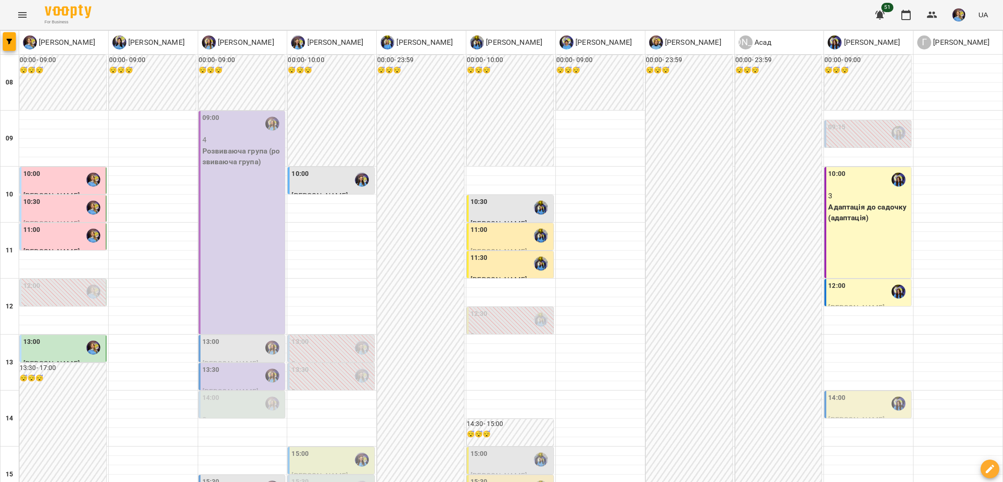
click at [346, 477] on div "15:30" at bounding box center [331, 487] width 81 height 21
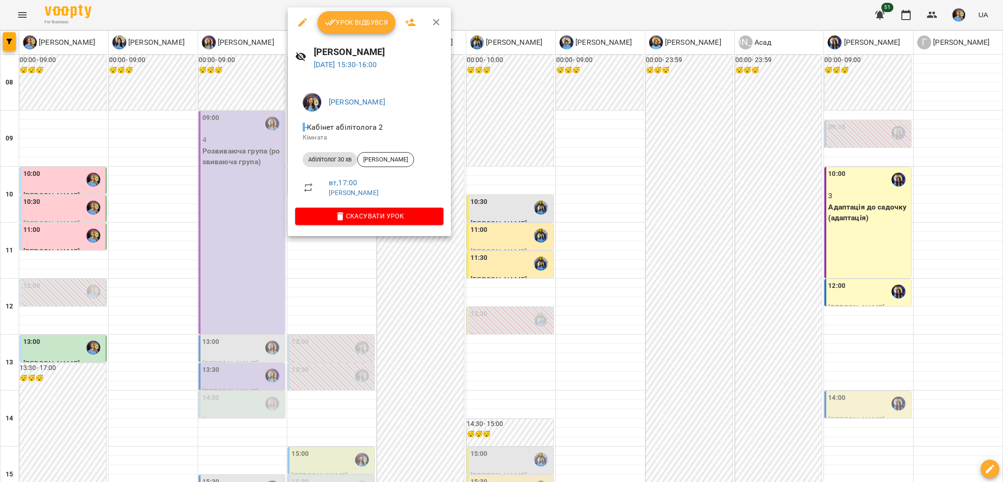
click at [422, 311] on div at bounding box center [501, 241] width 1003 height 482
